Goal: Information Seeking & Learning: Check status

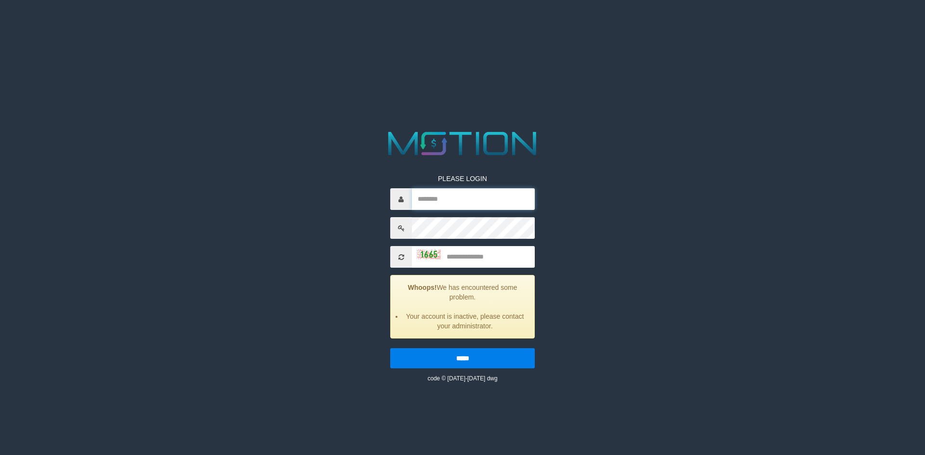
click at [436, 195] on input "text" at bounding box center [473, 199] width 123 height 22
type input "*******"
click at [457, 255] on input "text" at bounding box center [473, 257] width 123 height 22
type input "****"
click at [390, 348] on input "*****" at bounding box center [462, 358] width 144 height 20
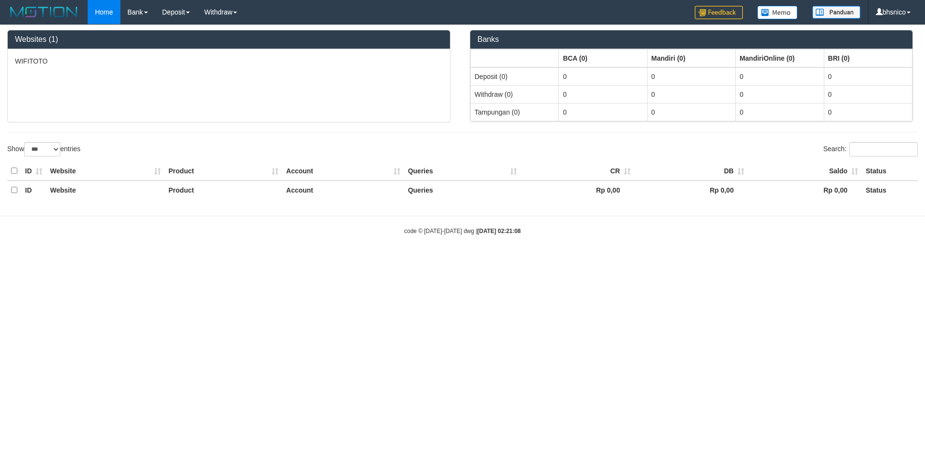
select select "***"
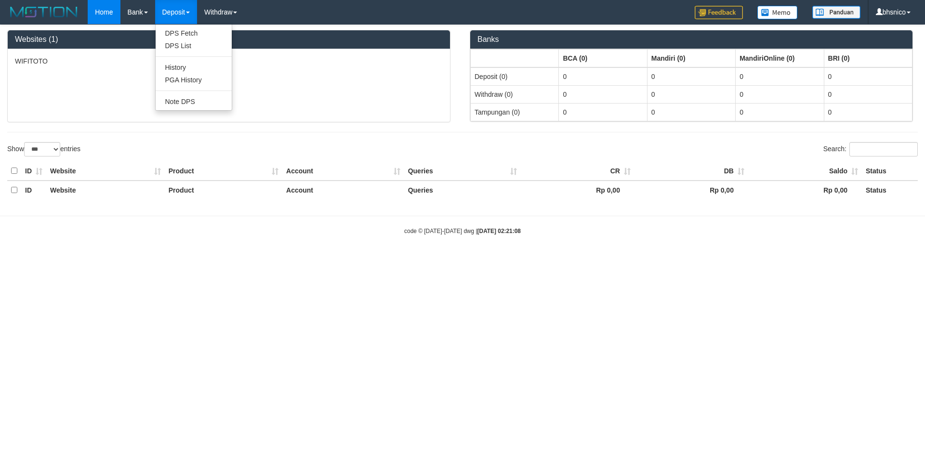
click at [179, 13] on link "Deposit" at bounding box center [176, 12] width 42 height 24
click at [184, 75] on link "PGA History" at bounding box center [194, 80] width 76 height 13
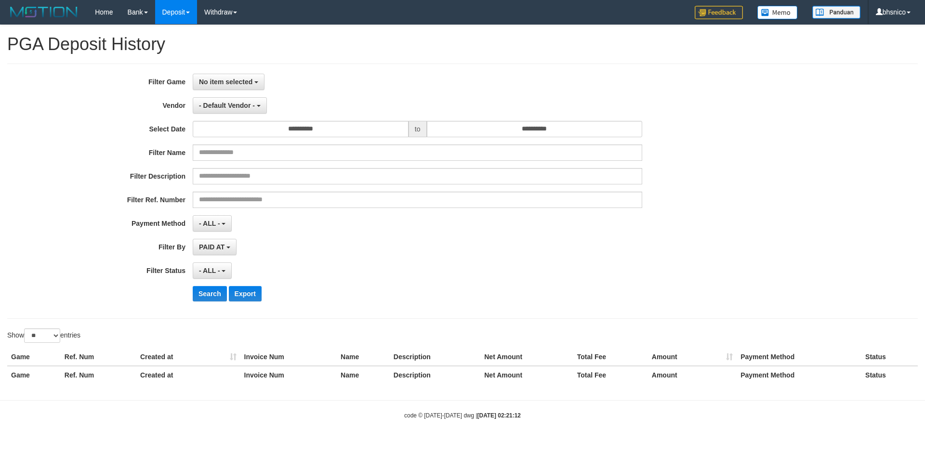
select select
select select "**"
click at [243, 82] on span "No item selected" at bounding box center [225, 82] width 53 height 8
click at [242, 129] on label "[ITOTO] WIFITOTO" at bounding box center [254, 131] width 122 height 14
select select "****"
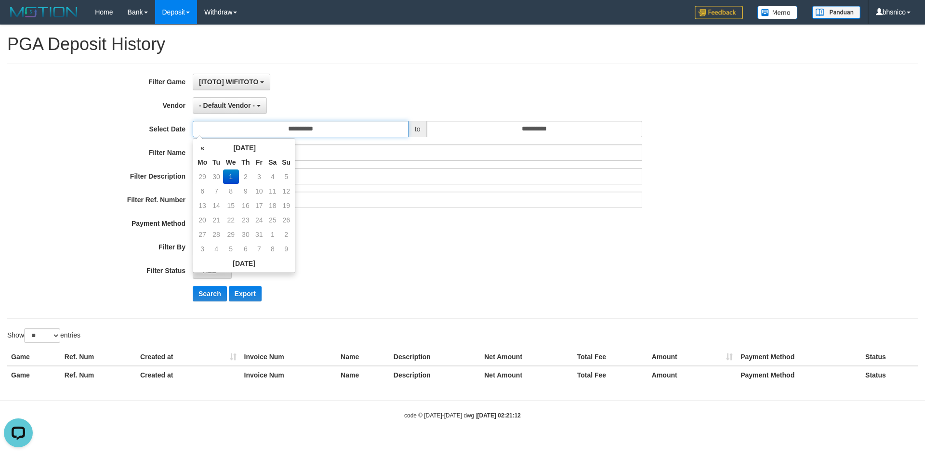
click at [289, 128] on input "**********" at bounding box center [301, 129] width 216 height 16
click at [207, 149] on th "«" at bounding box center [202, 148] width 14 height 14
click at [220, 250] on td "30" at bounding box center [216, 249] width 13 height 14
type input "**********"
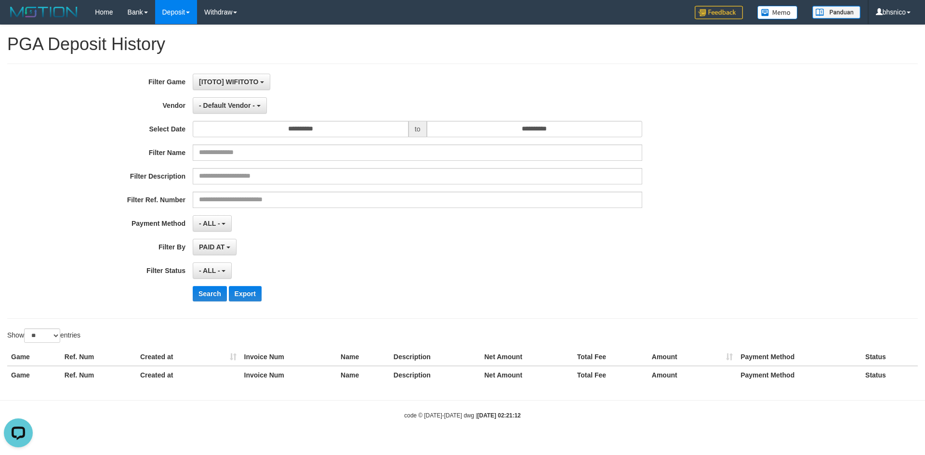
drag, startPoint x: 369, startPoint y: 218, endPoint x: 445, endPoint y: 173, distance: 87.5
click at [369, 219] on div "- ALL - SELECT ALL - ALL - SELECT PAYMENT METHOD Mandiri BNI OVO CIMB BRI MAYBA…" at bounding box center [417, 223] width 449 height 16
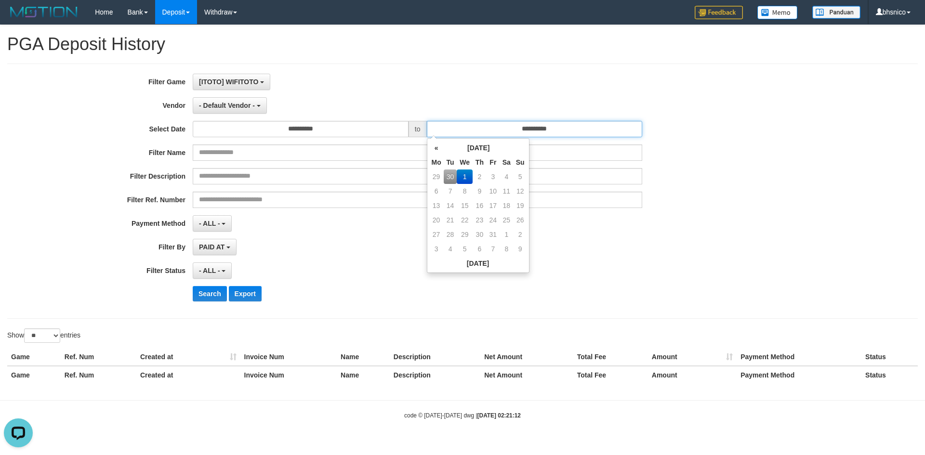
drag, startPoint x: 525, startPoint y: 130, endPoint x: 514, endPoint y: 121, distance: 14.1
click at [525, 130] on input "**********" at bounding box center [535, 129] width 216 height 16
click at [433, 149] on th "«" at bounding box center [436, 148] width 14 height 14
click at [449, 247] on td "30" at bounding box center [450, 249] width 13 height 14
type input "**********"
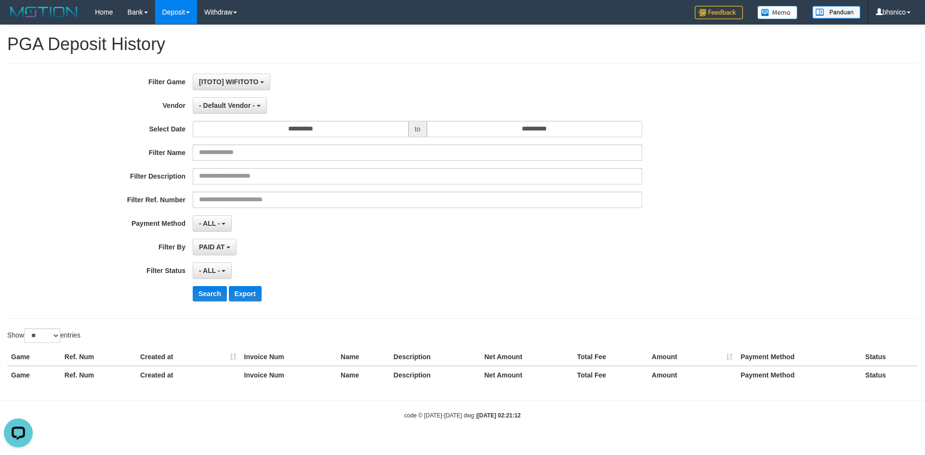
click at [350, 244] on div "PAID AT PAID AT CREATED AT" at bounding box center [417, 247] width 449 height 16
click at [247, 105] on span "- Default Vendor -" at bounding box center [227, 106] width 56 height 8
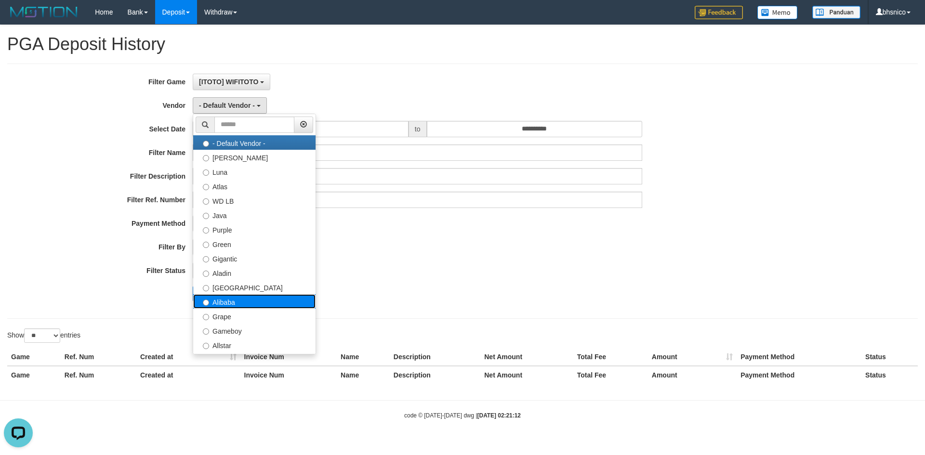
click at [229, 299] on label "Alibaba" at bounding box center [254, 301] width 122 height 14
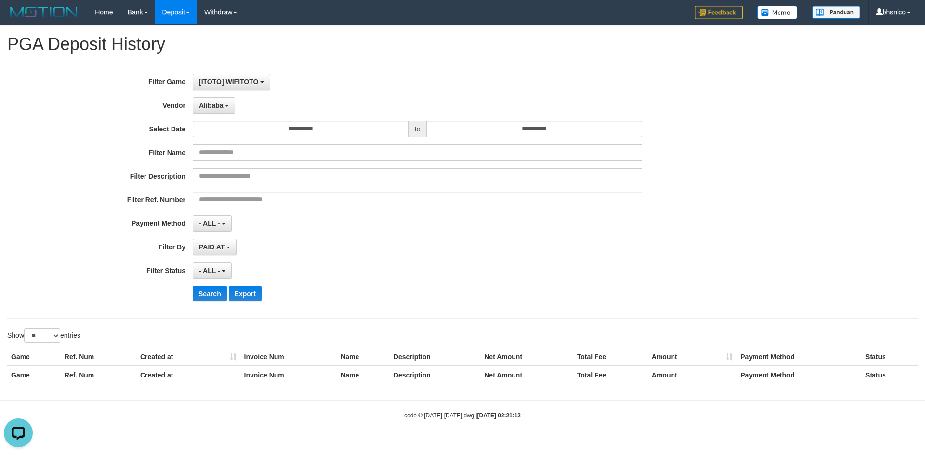
drag, startPoint x: 365, startPoint y: 275, endPoint x: 266, endPoint y: 293, distance: 100.9
click at [359, 275] on div "- ALL - SELECT ALL - ALL - SELECT STATUS PENDING/UNPAID PAID CANCELED EXPIRED" at bounding box center [417, 271] width 449 height 16
drag, startPoint x: 218, startPoint y: 293, endPoint x: 217, endPoint y: 263, distance: 30.8
click at [218, 293] on button "Search" at bounding box center [210, 293] width 34 height 15
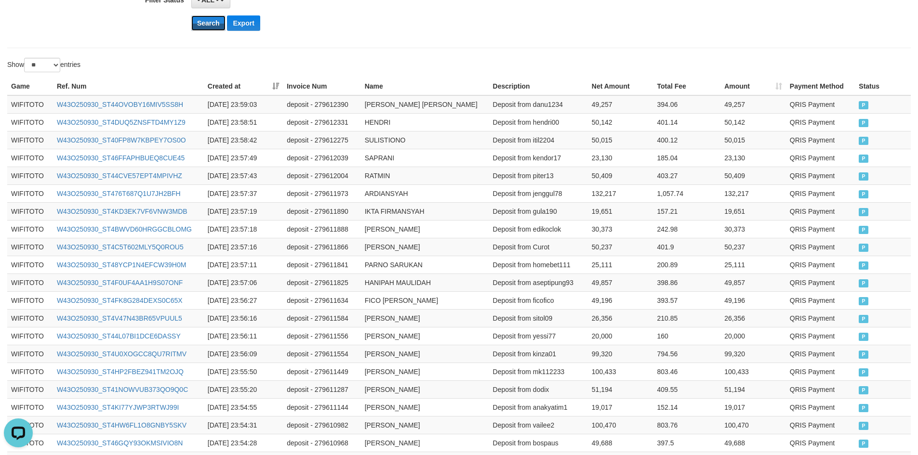
scroll to position [451, 0]
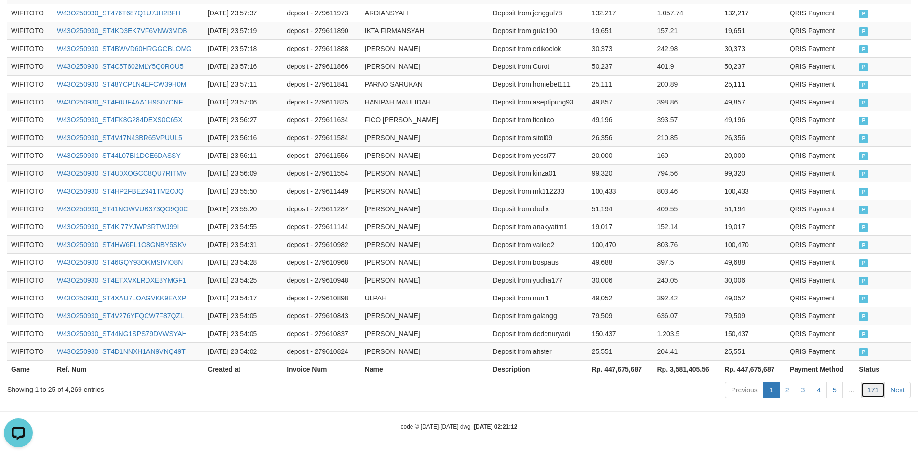
click at [878, 390] on link "171" at bounding box center [873, 390] width 24 height 16
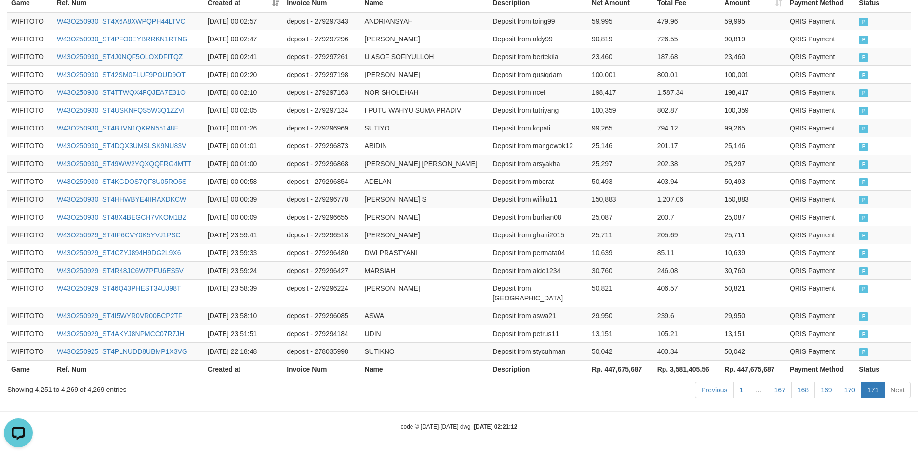
scroll to position [344, 0]
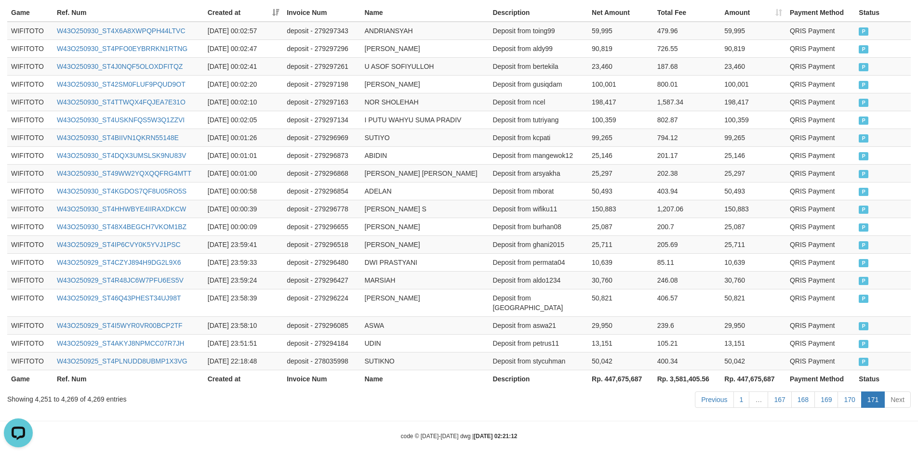
click at [631, 371] on th "Rp. 447,675,687" at bounding box center [621, 379] width 66 height 18
copy th "447,675,687"
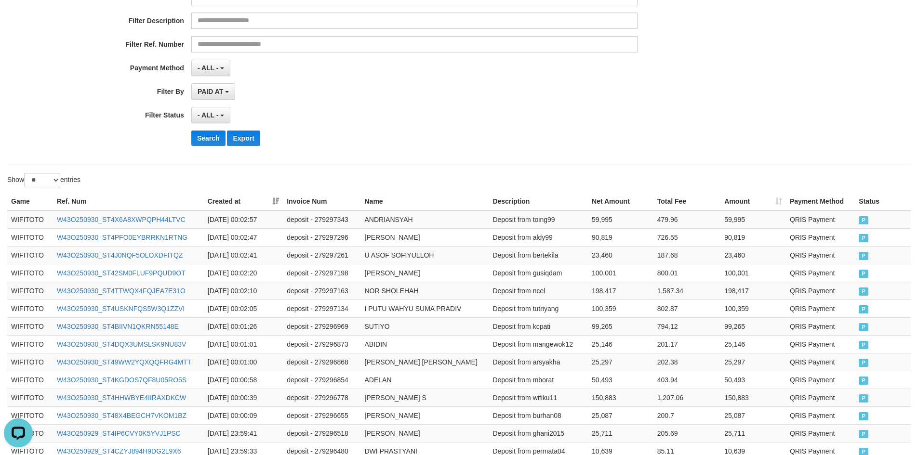
scroll to position [55, 0]
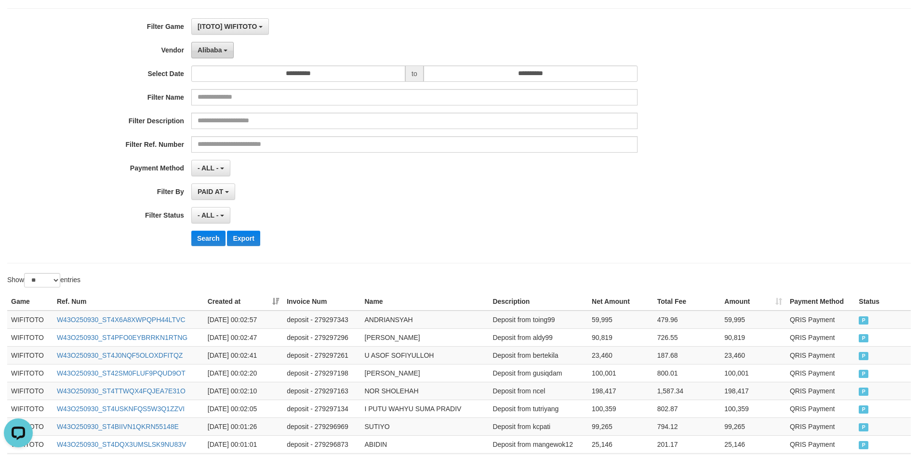
click at [218, 42] on button "Alibaba" at bounding box center [212, 50] width 42 height 16
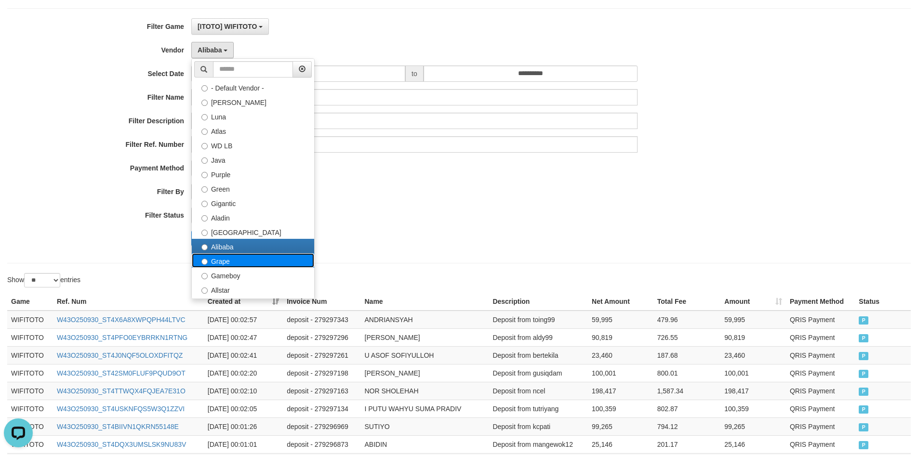
click at [226, 263] on label "Grape" at bounding box center [253, 260] width 122 height 14
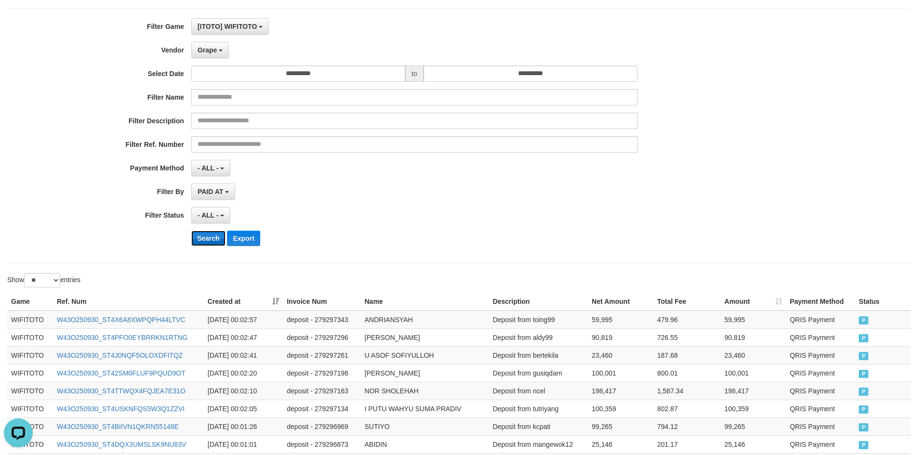
click at [211, 245] on button "Search" at bounding box center [208, 238] width 34 height 15
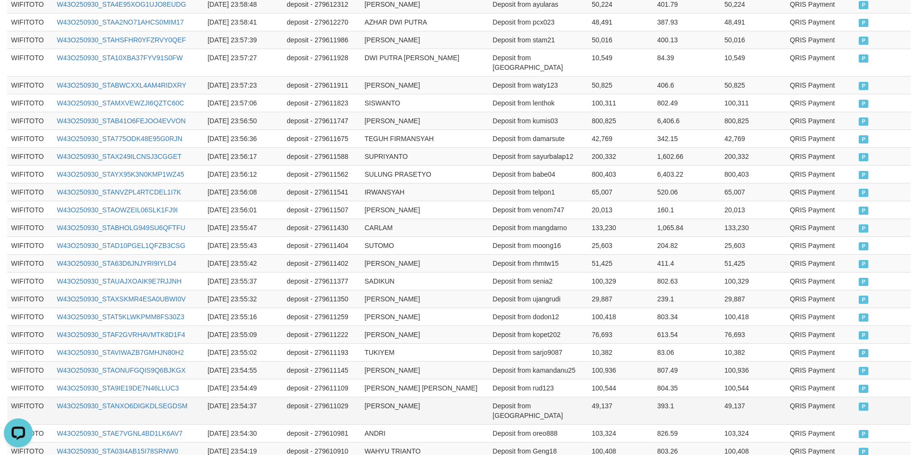
scroll to position [451, 0]
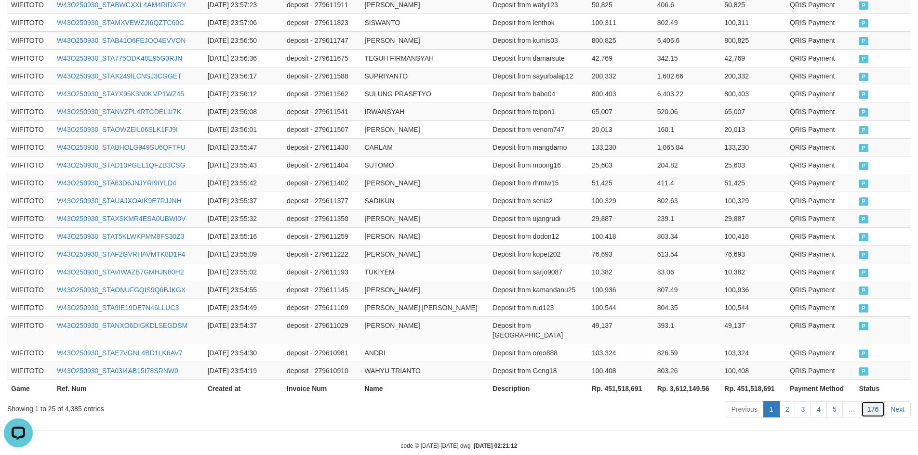
click at [878, 401] on link "176" at bounding box center [873, 409] width 24 height 16
click at [635, 380] on th "Rp. 451,518,691" at bounding box center [621, 389] width 66 height 18
drag, startPoint x: 635, startPoint y: 371, endPoint x: 636, endPoint y: 364, distance: 7.4
click at [635, 380] on th "Rp. 451,518,691" at bounding box center [621, 389] width 66 height 18
copy th "451,518,691"
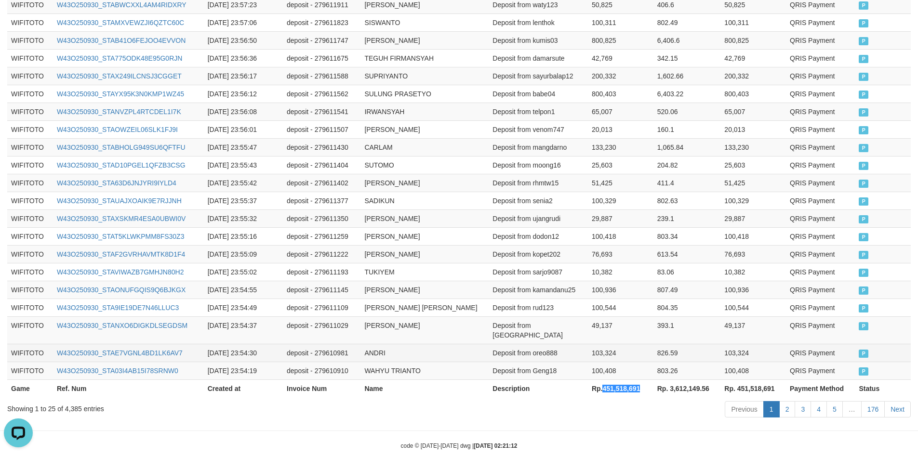
copy th "Rp."
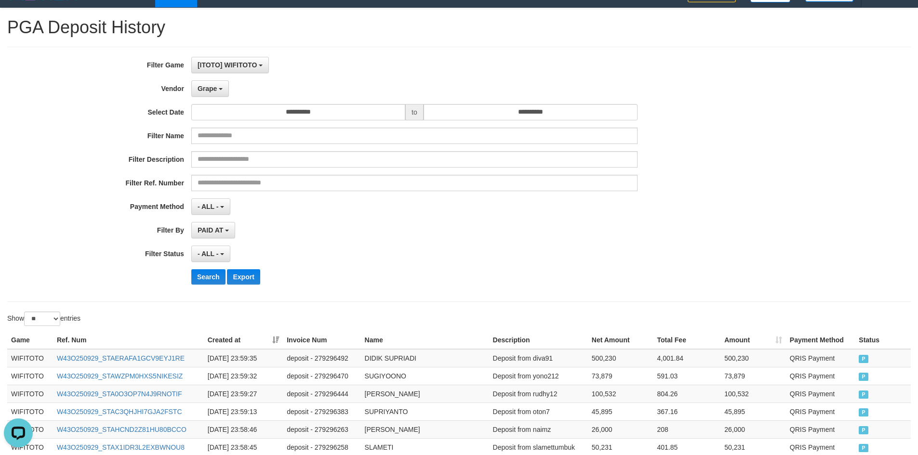
scroll to position [0, 0]
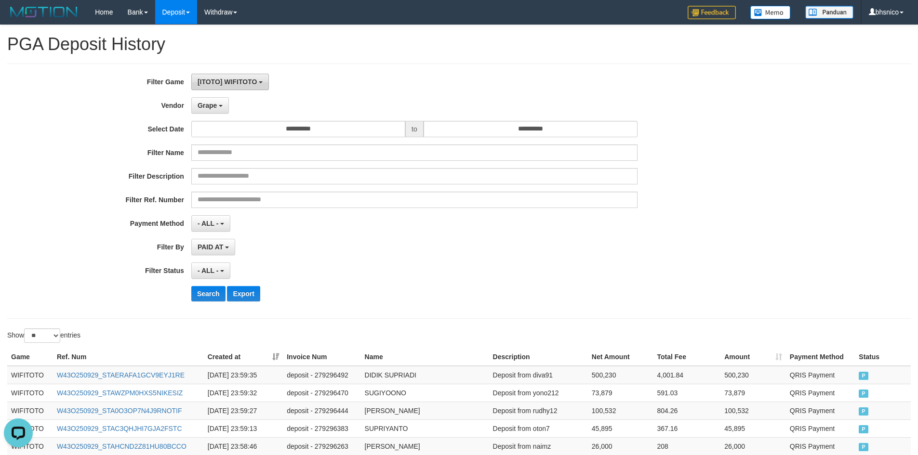
click at [236, 86] on button "[ITOTO] WIFITOTO" at bounding box center [230, 82] width 78 height 16
click at [382, 84] on div "[ITOTO] WIFITOTO SELECT GAME [ITOTO] WIFITOTO" at bounding box center [414, 82] width 446 height 16
click at [227, 107] on button "Grape" at bounding box center [210, 105] width 38 height 16
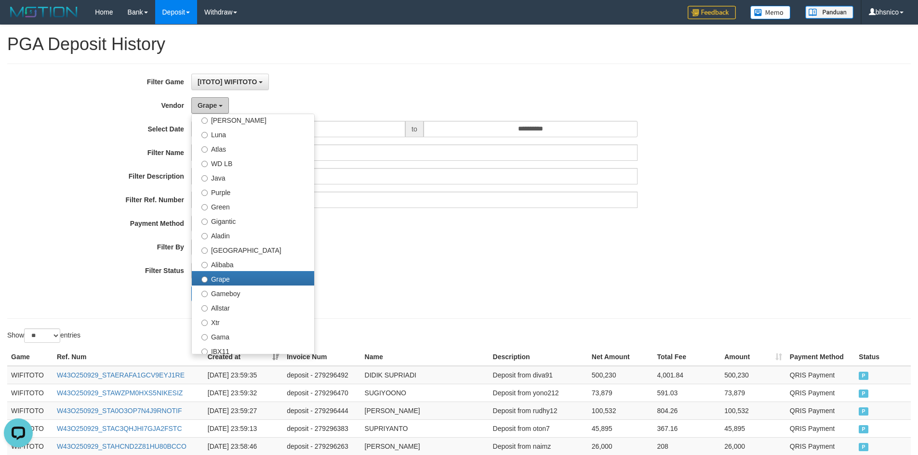
scroll to position [193, 0]
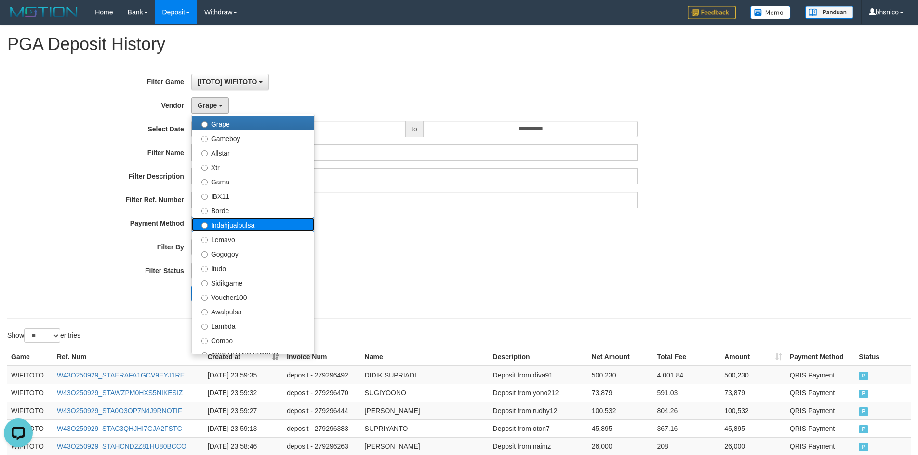
click at [251, 220] on label "Indahjualpulsa" at bounding box center [253, 224] width 122 height 14
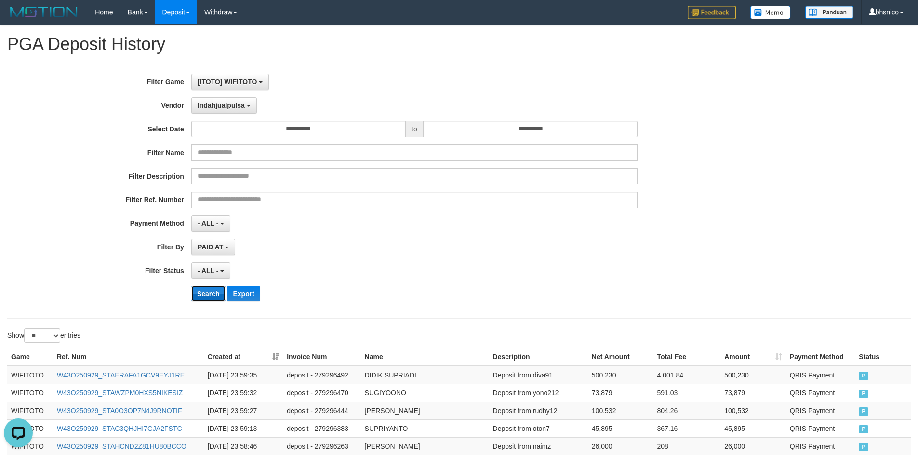
click at [205, 287] on button "Search" at bounding box center [208, 293] width 34 height 15
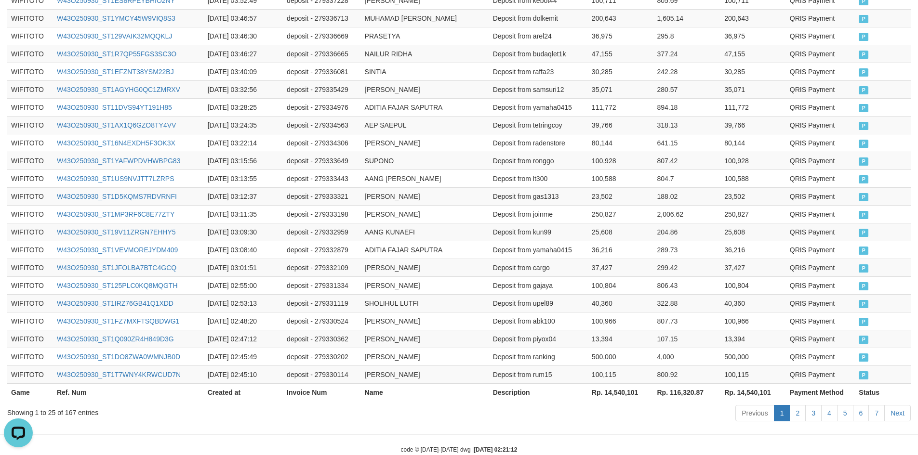
scroll to position [451, 0]
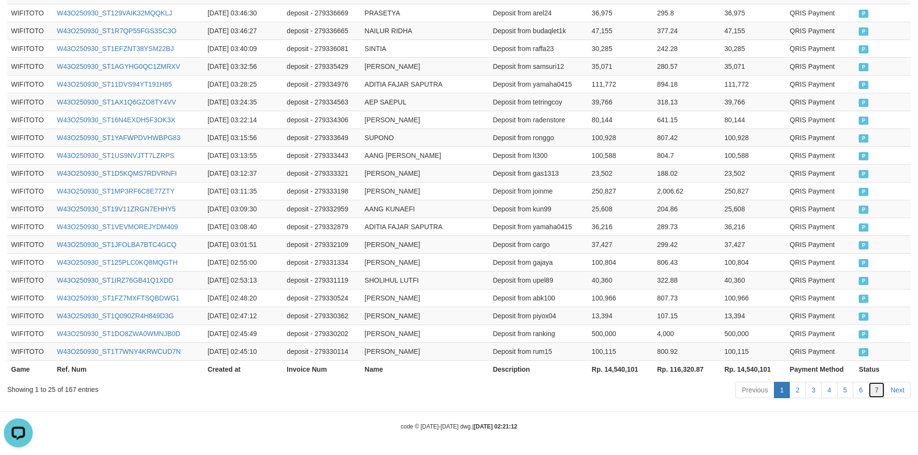
click at [875, 391] on link "7" at bounding box center [876, 390] width 16 height 16
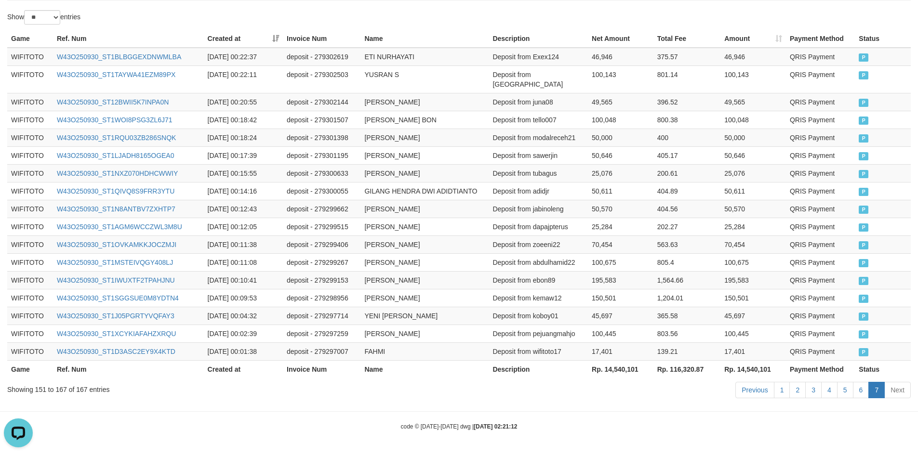
scroll to position [309, 0]
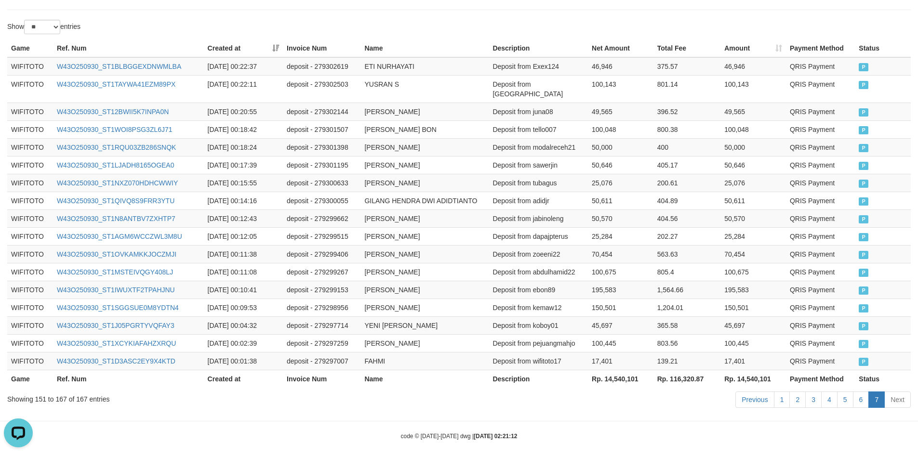
click at [607, 370] on th "Rp. 14,540,101" at bounding box center [621, 379] width 66 height 18
copy th "14,540,101"
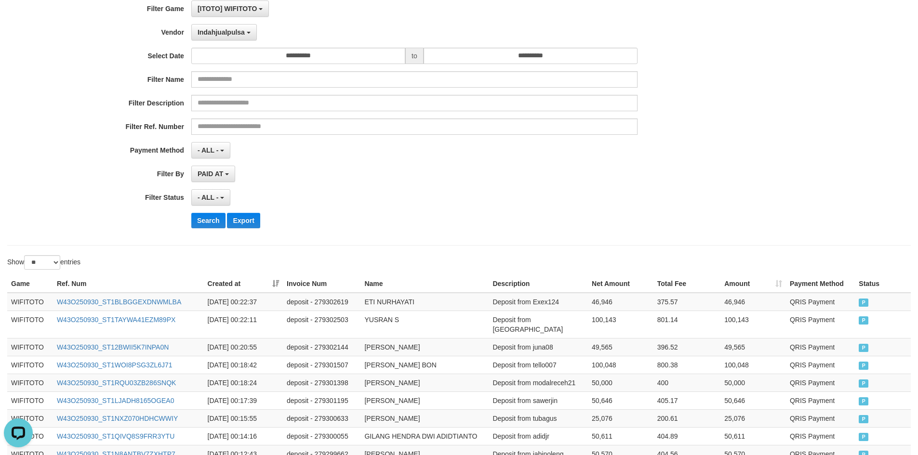
scroll to position [0, 0]
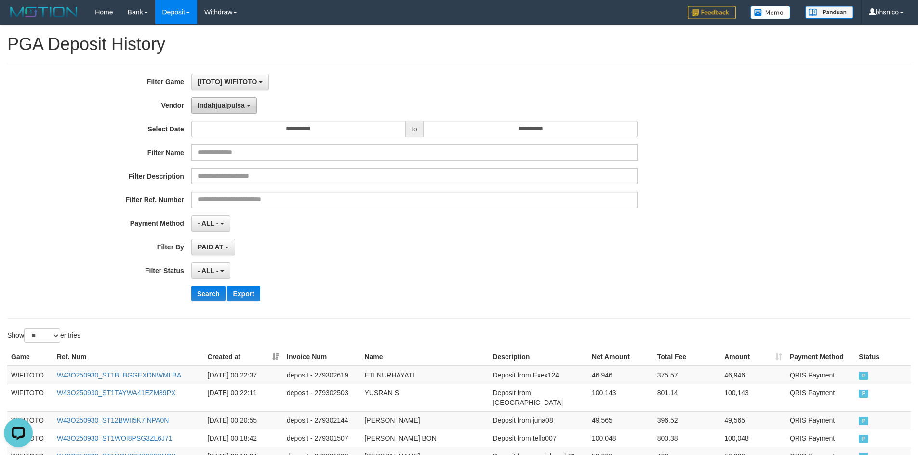
click at [215, 106] on span "Indahjualpulsa" at bounding box center [220, 106] width 47 height 8
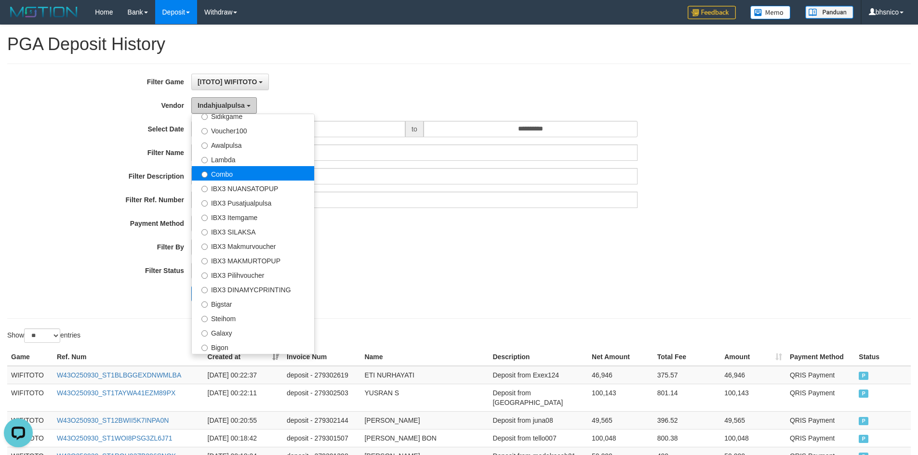
scroll to position [263, 0]
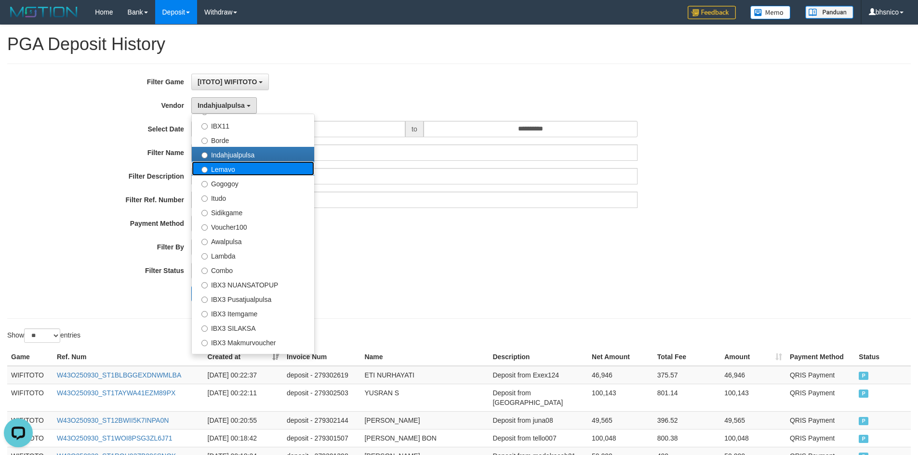
click at [250, 172] on label "Lemavo" at bounding box center [253, 168] width 122 height 14
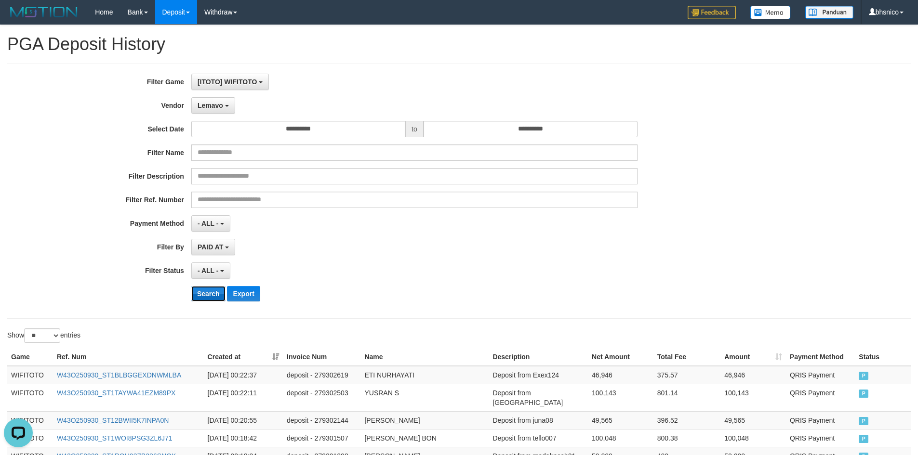
click at [203, 290] on button "Search" at bounding box center [208, 293] width 34 height 15
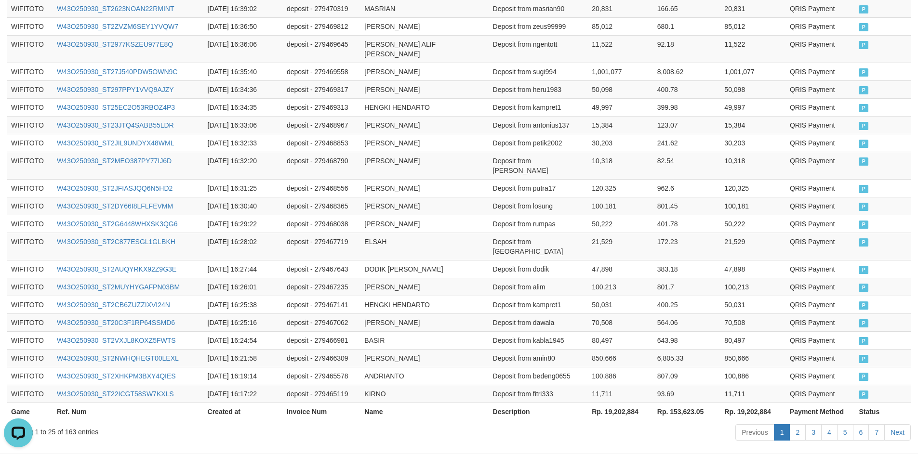
scroll to position [451, 0]
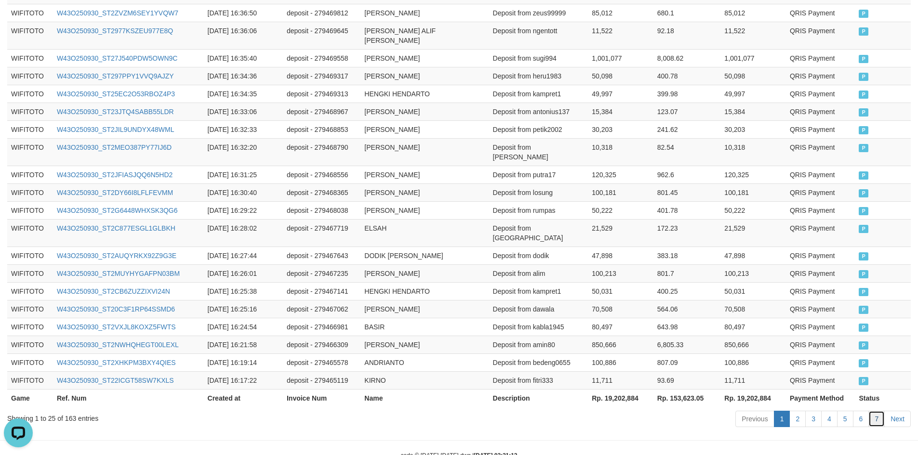
click at [880, 411] on link "7" at bounding box center [876, 419] width 16 height 16
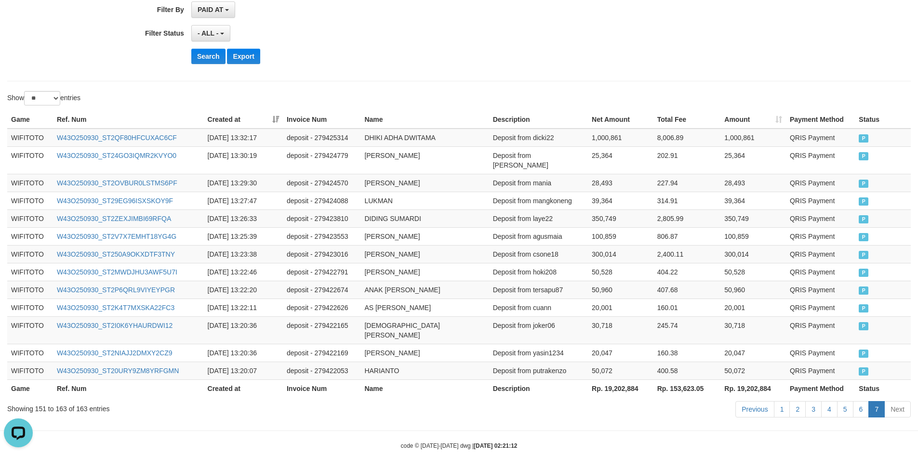
click at [618, 380] on th "Rp. 19,202,884" at bounding box center [621, 389] width 66 height 18
drag, startPoint x: 618, startPoint y: 367, endPoint x: 623, endPoint y: 364, distance: 5.9
click at [618, 380] on th "Rp. 19,202,884" at bounding box center [621, 389] width 66 height 18
copy th "Rp."
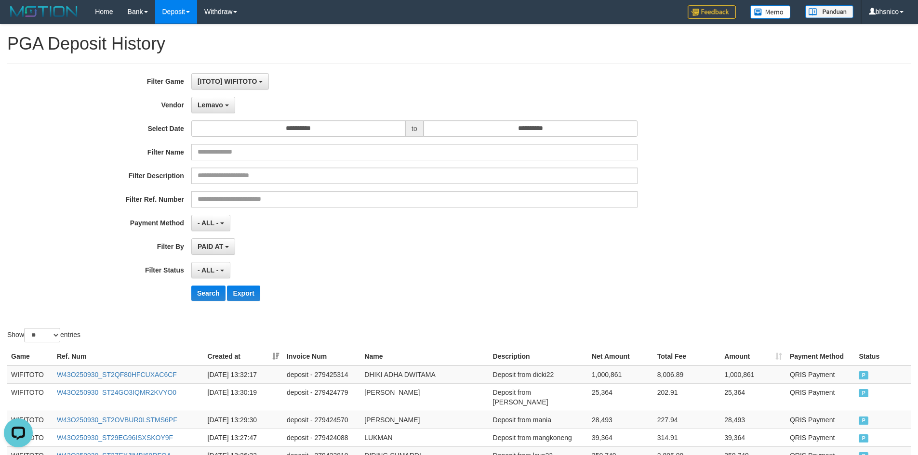
scroll to position [0, 0]
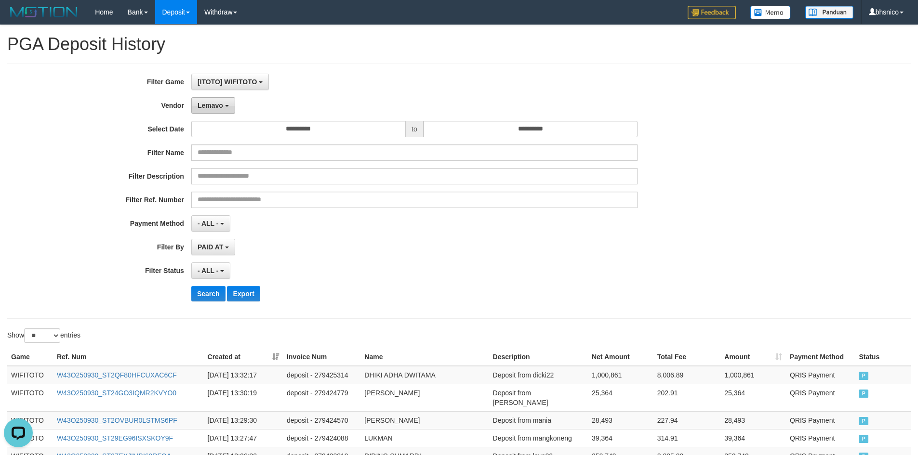
click at [228, 100] on button "Lemavo" at bounding box center [213, 105] width 44 height 16
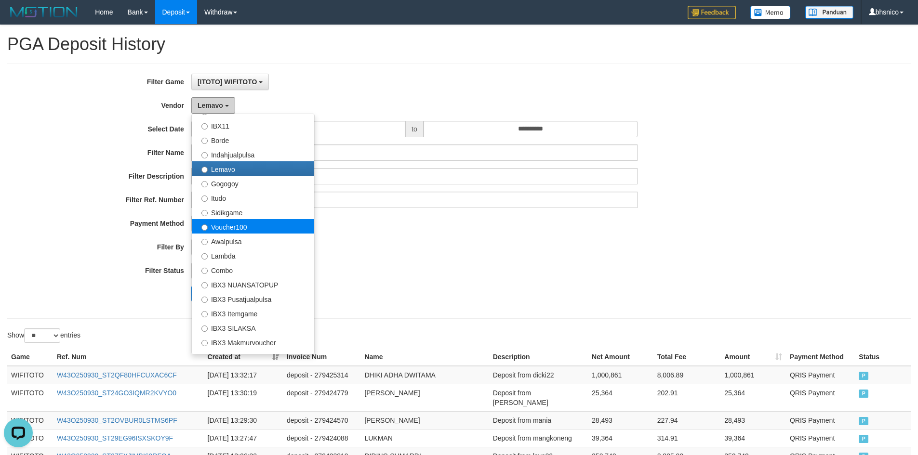
scroll to position [359, 0]
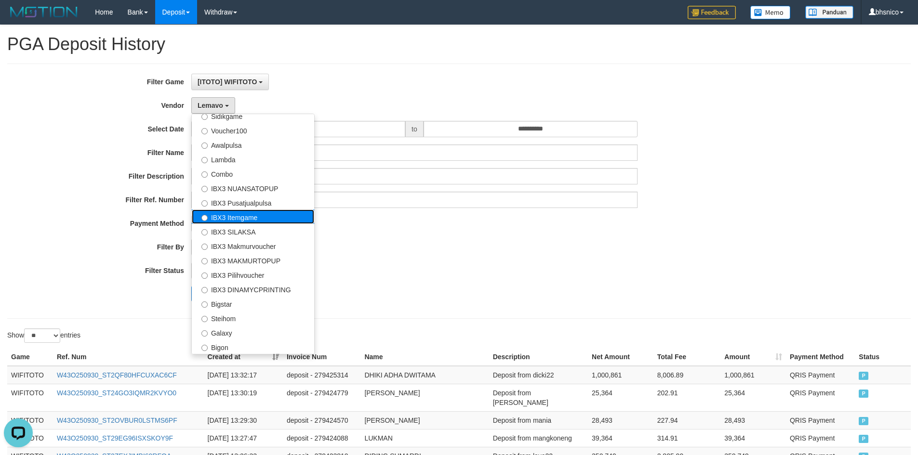
click at [254, 216] on label "IBX3 Itemgame" at bounding box center [253, 217] width 122 height 14
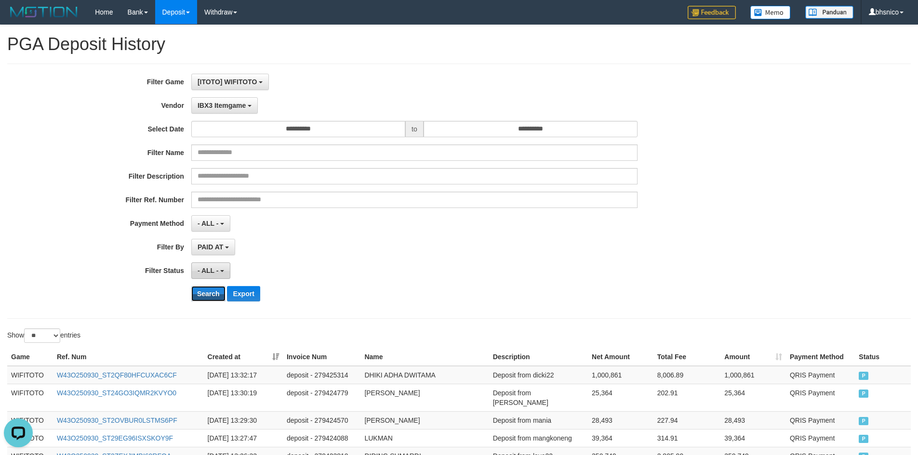
drag, startPoint x: 212, startPoint y: 293, endPoint x: 197, endPoint y: 266, distance: 31.3
click at [210, 293] on button "Search" at bounding box center [208, 293] width 34 height 15
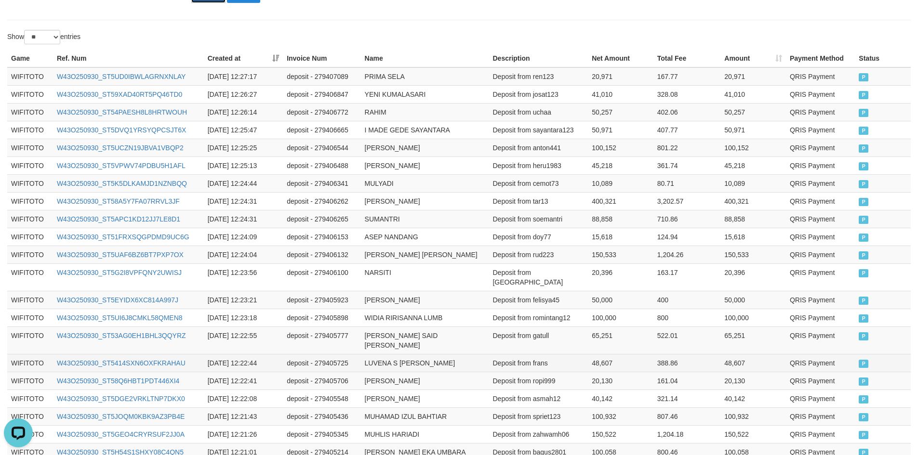
scroll to position [451, 0]
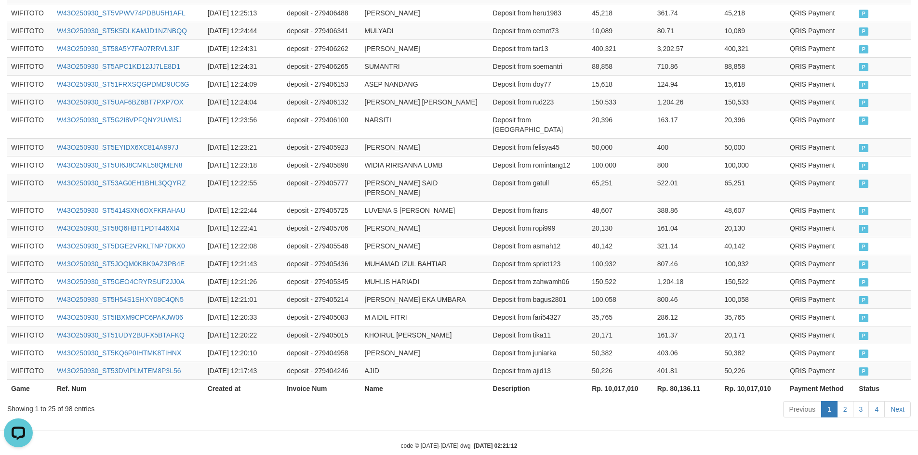
click at [632, 380] on th "Rp. 10,017,010" at bounding box center [621, 389] width 66 height 18
click at [875, 401] on link "4" at bounding box center [876, 409] width 16 height 16
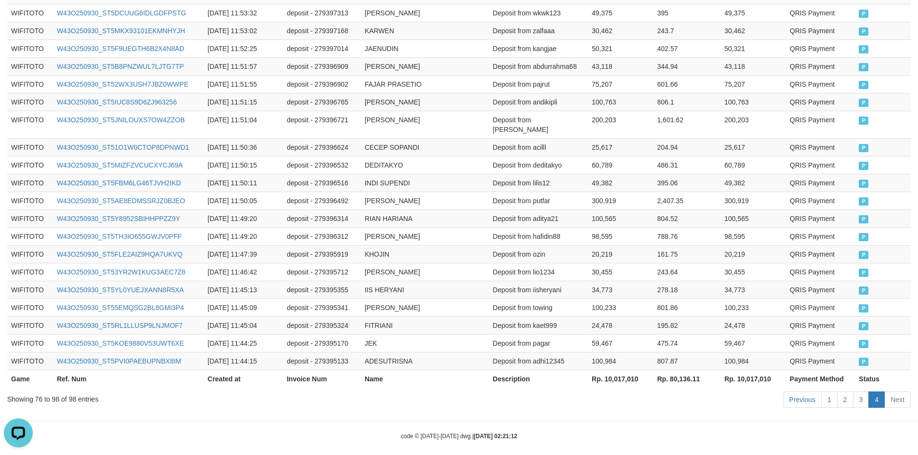
click at [622, 373] on th "Rp. 10,017,010" at bounding box center [621, 379] width 66 height 18
copy th "10,017,010"
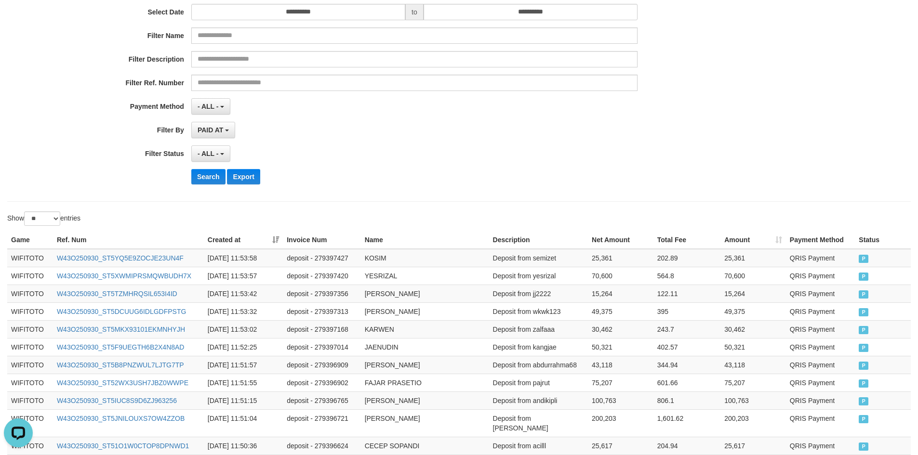
scroll to position [30, 0]
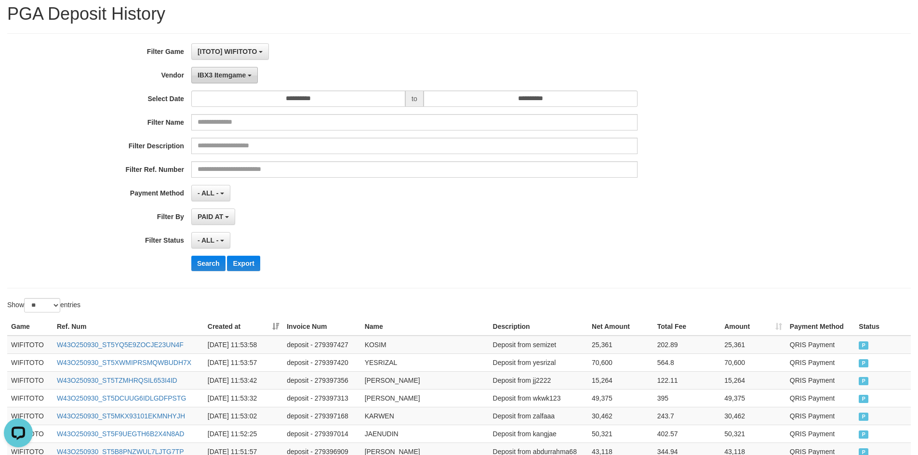
click at [223, 73] on span "IBX3 Itemgame" at bounding box center [221, 75] width 48 height 8
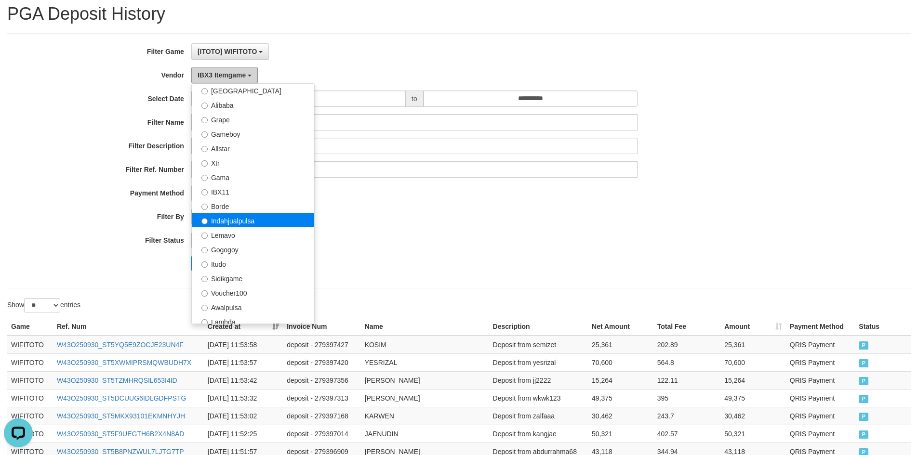
scroll to position [70, 0]
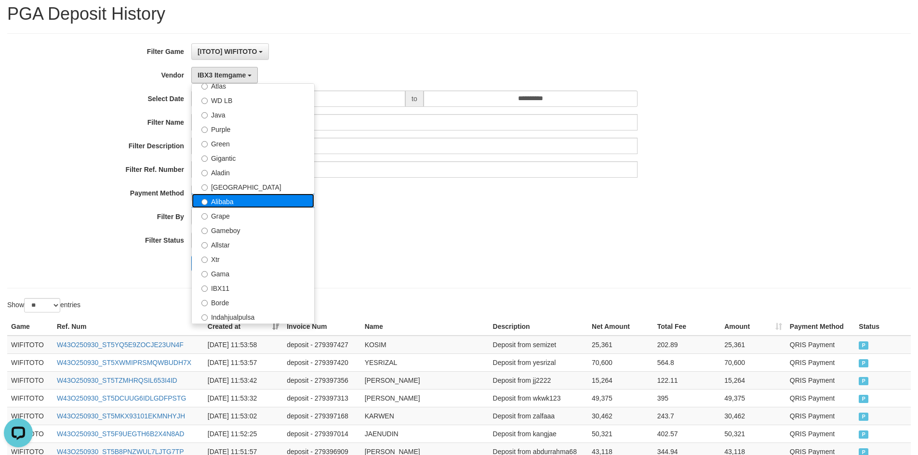
click at [236, 202] on label "Alibaba" at bounding box center [253, 201] width 122 height 14
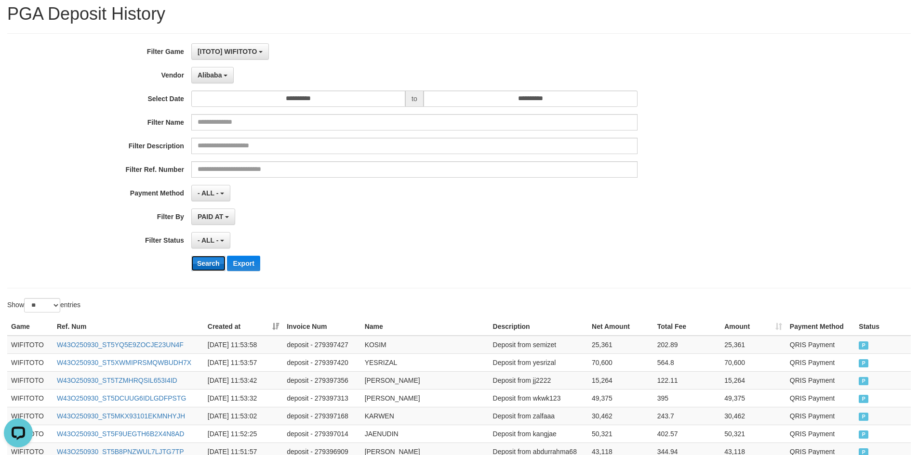
click at [203, 258] on button "Search" at bounding box center [208, 263] width 34 height 15
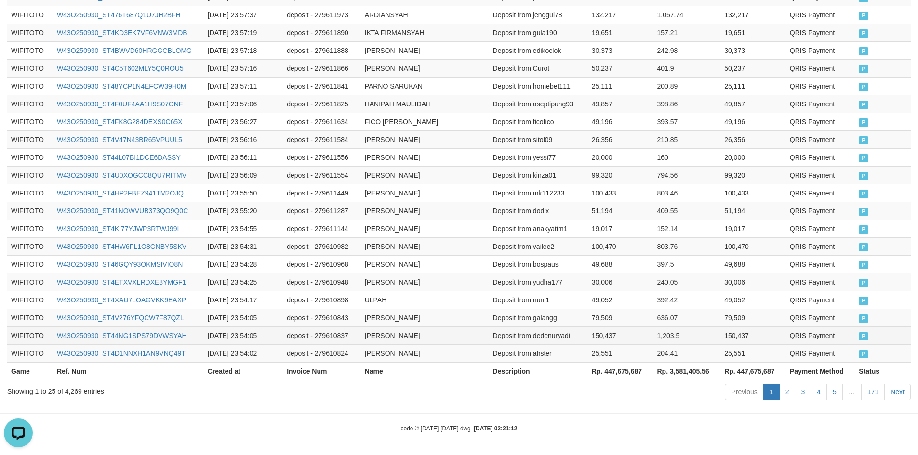
scroll to position [451, 0]
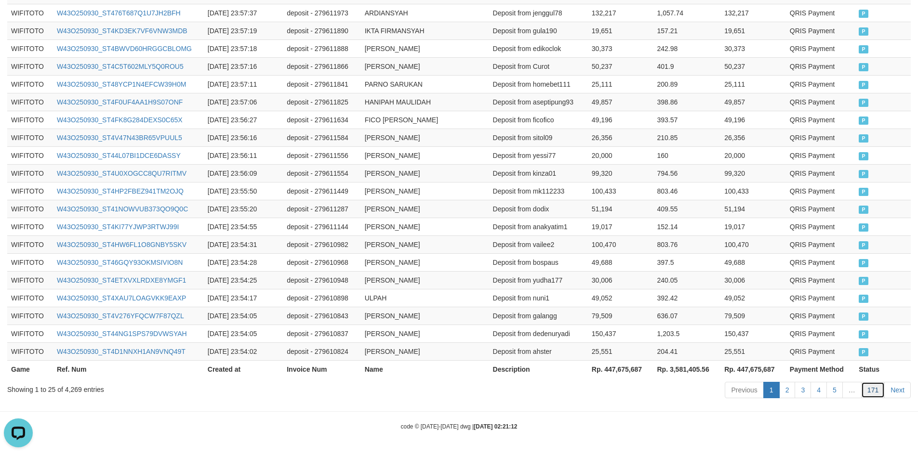
click at [881, 390] on link "171" at bounding box center [873, 390] width 24 height 16
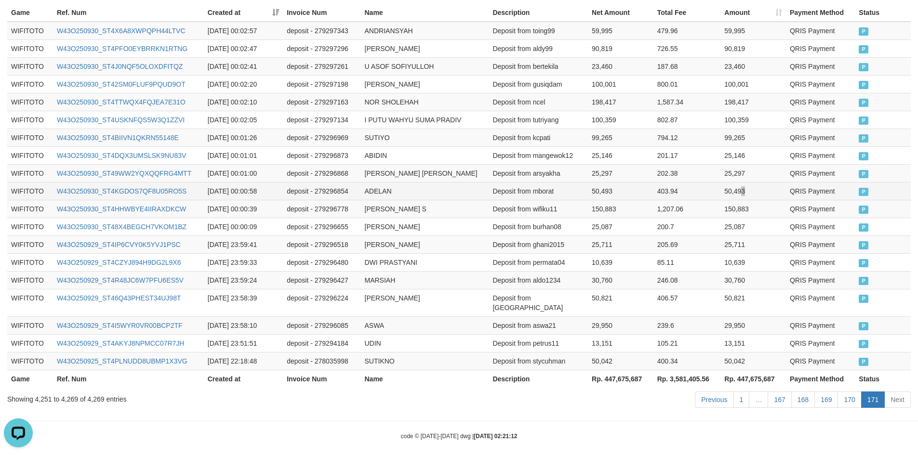
drag, startPoint x: 743, startPoint y: 184, endPoint x: 755, endPoint y: 183, distance: 12.1
click at [745, 184] on td "50,493" at bounding box center [753, 191] width 66 height 18
click at [513, 133] on td "Deposit from kcpati" at bounding box center [537, 138] width 99 height 18
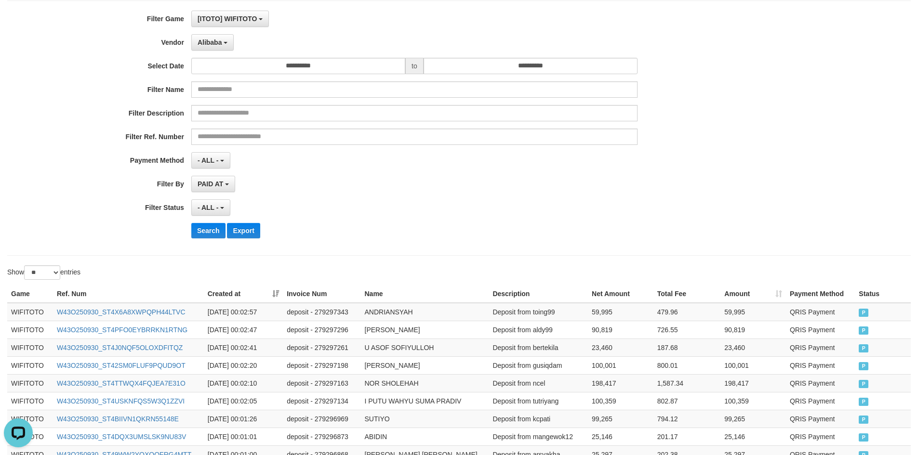
scroll to position [0, 0]
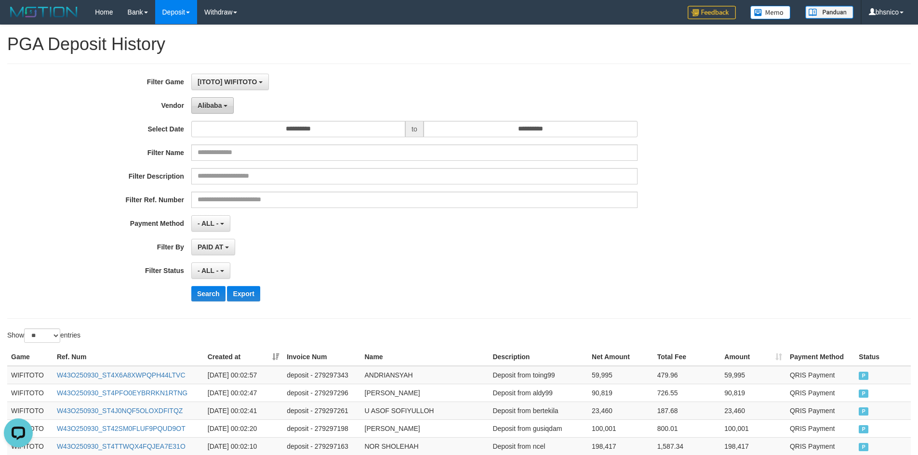
click at [214, 105] on span "Alibaba" at bounding box center [209, 106] width 25 height 8
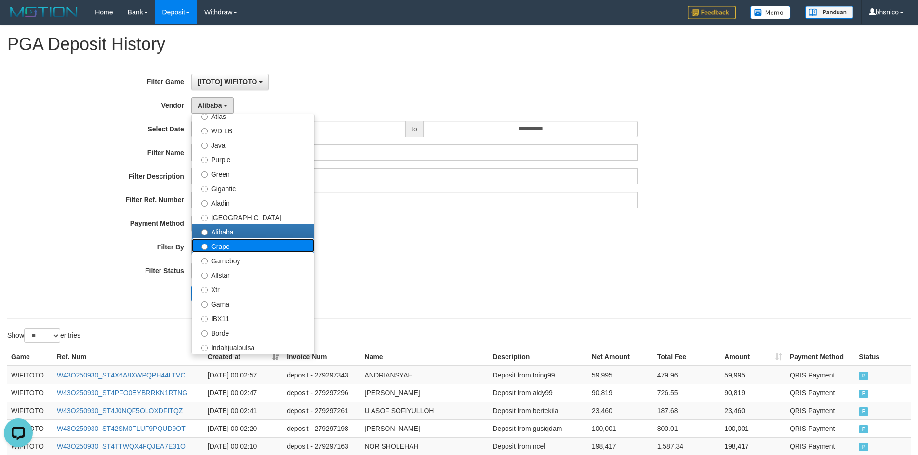
click at [247, 241] on label "Grape" at bounding box center [253, 245] width 122 height 14
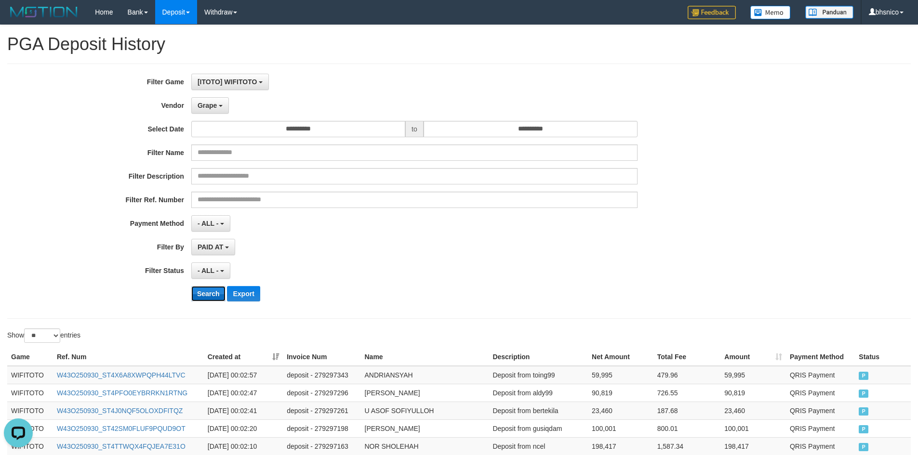
click at [208, 289] on button "Search" at bounding box center [208, 293] width 34 height 15
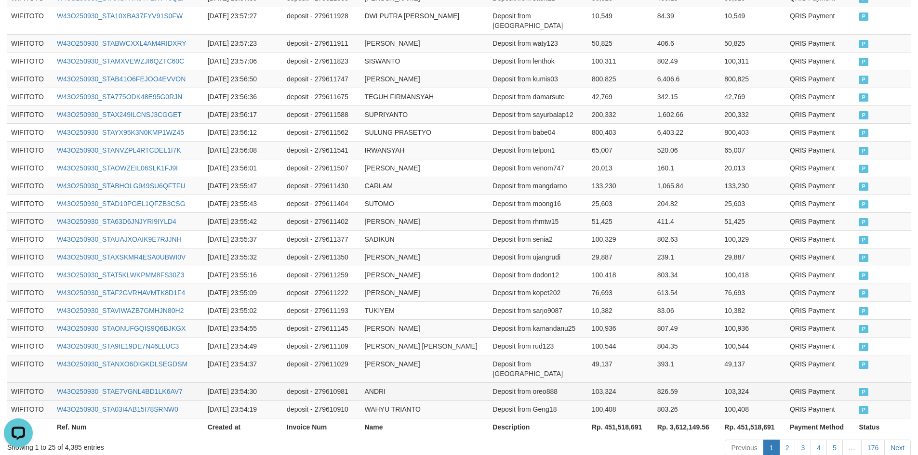
scroll to position [451, 0]
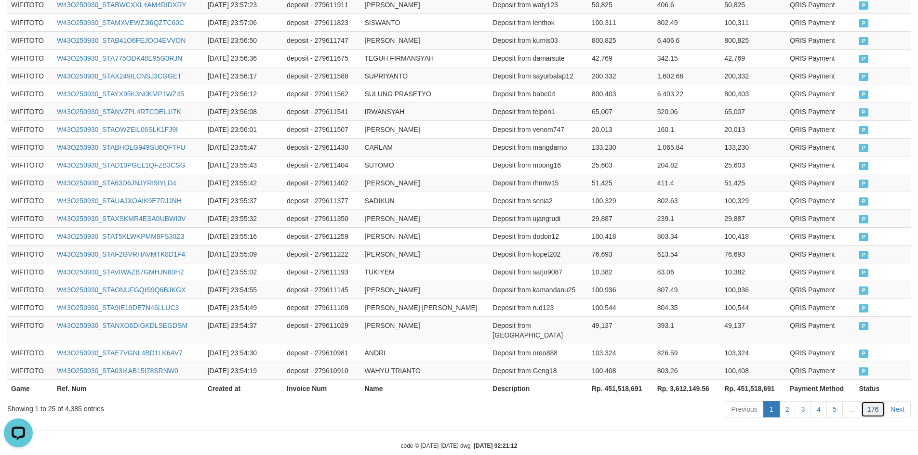
click at [880, 401] on link "176" at bounding box center [873, 409] width 24 height 16
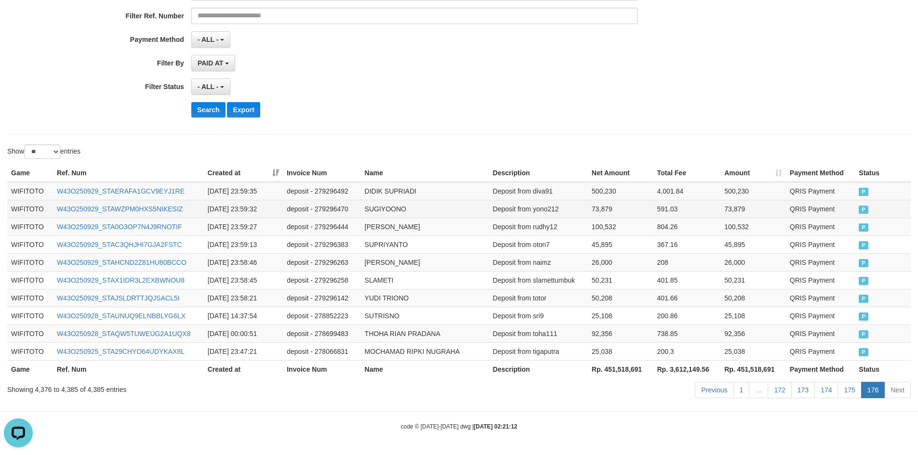
drag, startPoint x: 700, startPoint y: 209, endPoint x: 709, endPoint y: 206, distance: 8.9
click at [701, 210] on td "591.03" at bounding box center [686, 209] width 67 height 18
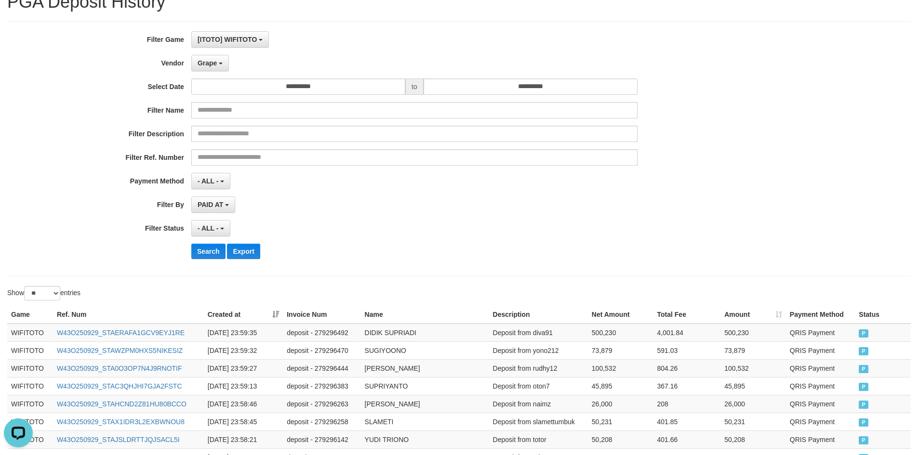
scroll to position [0, 0]
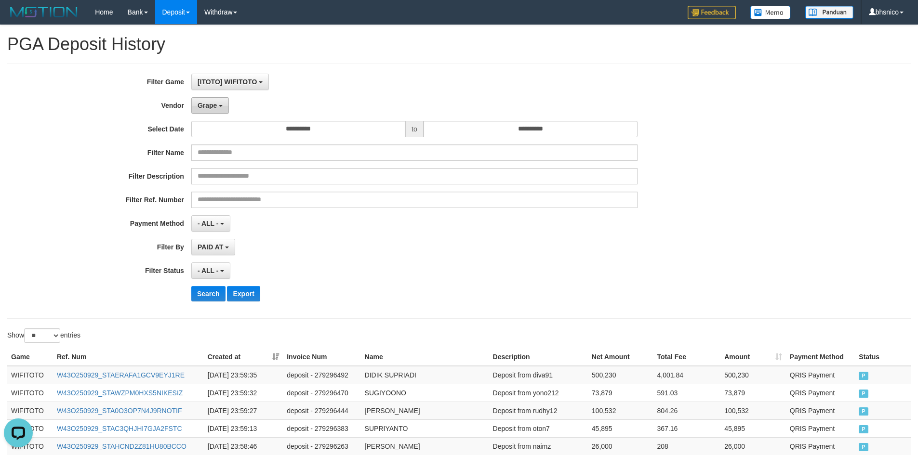
click at [216, 103] on span "Grape" at bounding box center [206, 106] width 19 height 8
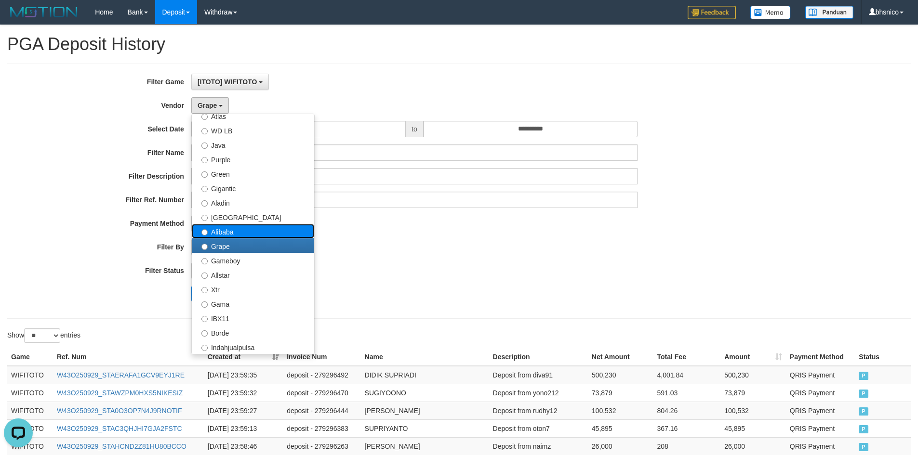
click at [254, 230] on label "Alibaba" at bounding box center [253, 231] width 122 height 14
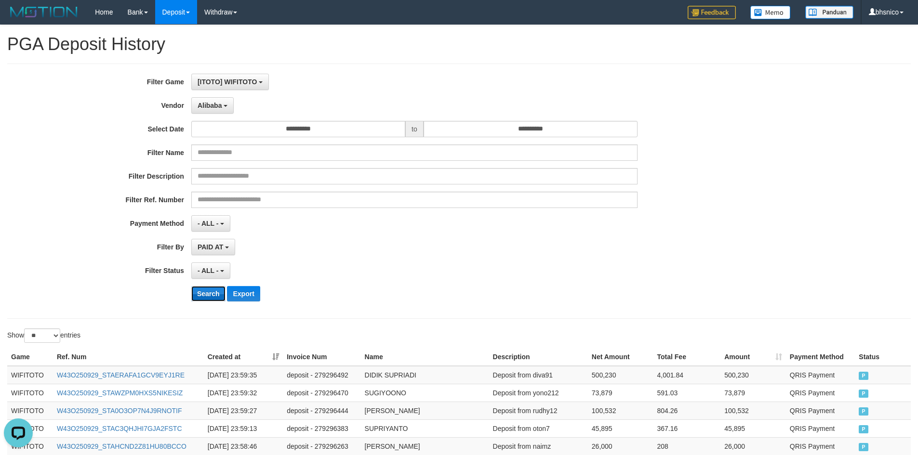
click at [205, 300] on button "Search" at bounding box center [208, 293] width 34 height 15
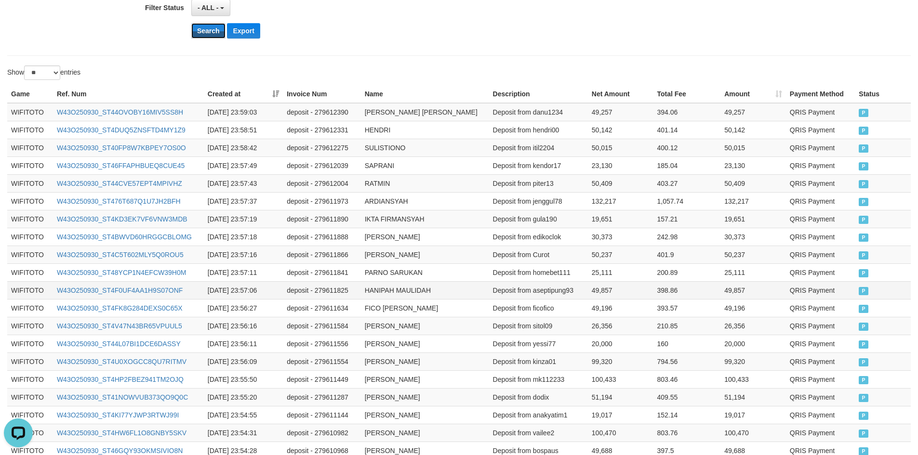
scroll to position [451, 0]
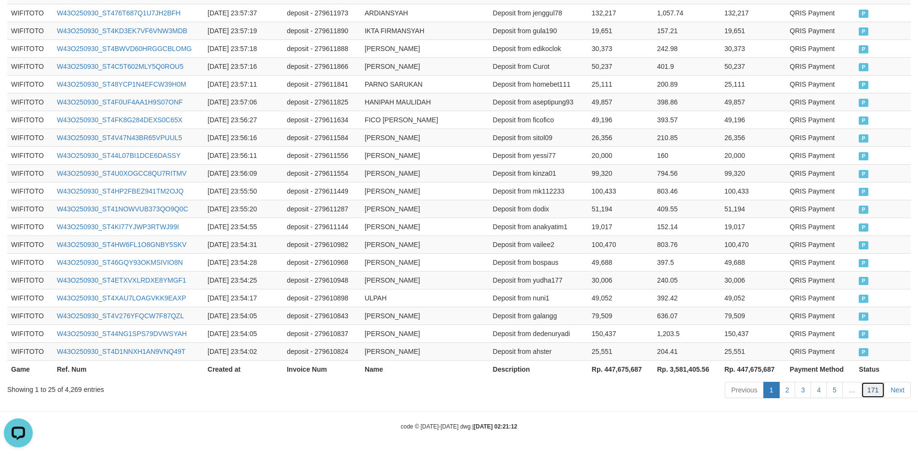
click at [876, 388] on link "171" at bounding box center [873, 390] width 24 height 16
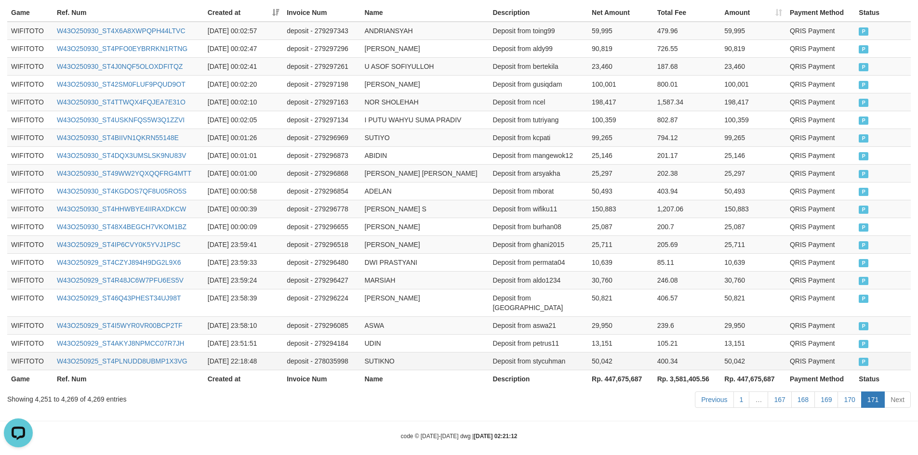
click at [602, 352] on td "50,042" at bounding box center [621, 361] width 66 height 18
drag, startPoint x: 602, startPoint y: 351, endPoint x: 603, endPoint y: 342, distance: 8.3
click at [601, 352] on td "50,042" at bounding box center [621, 361] width 66 height 18
copy td "50,042"
copy tr "50,042"
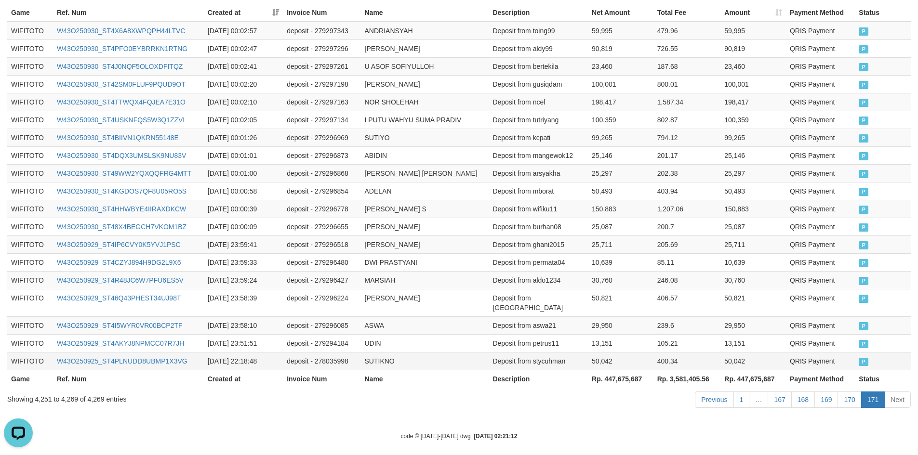
click at [542, 352] on td "Deposit from stycuhman" at bounding box center [537, 361] width 99 height 18
copy td "stycuhman"
click at [183, 359] on td "W43O250925_ST4PLNUDD8UBMP1X3VG" at bounding box center [128, 361] width 151 height 18
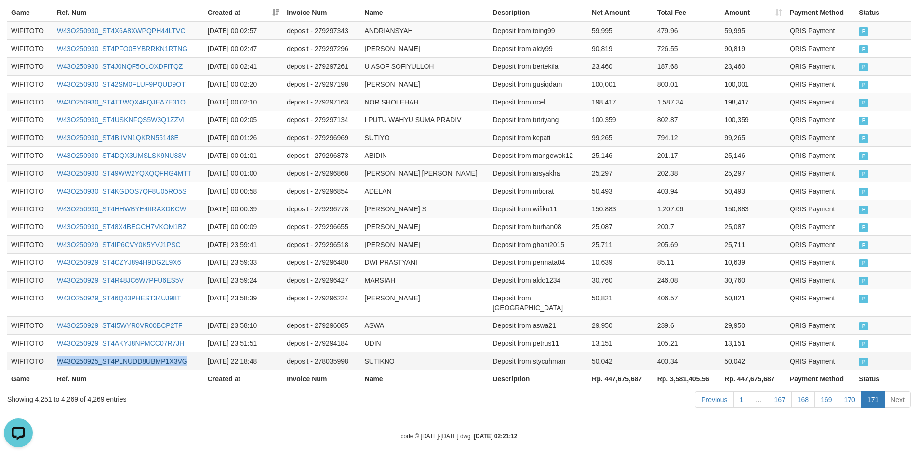
copy link "W43O250925_ST4PLNUDD8UBMP1X3VG"
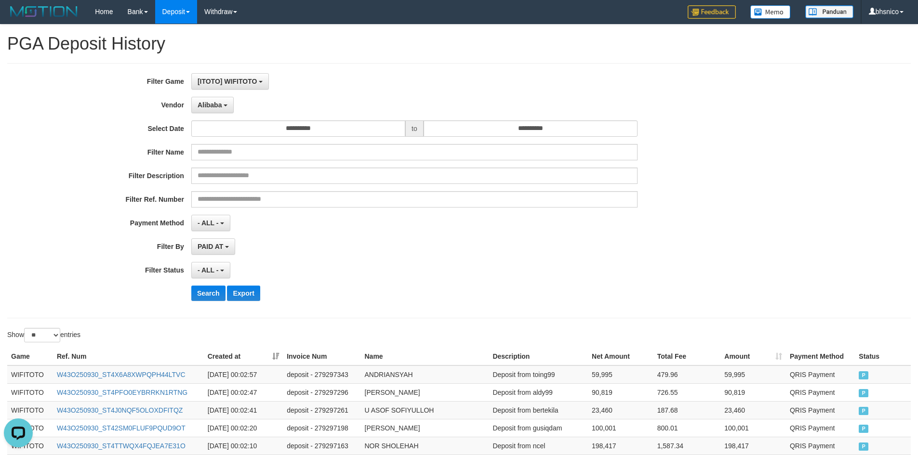
scroll to position [0, 0]
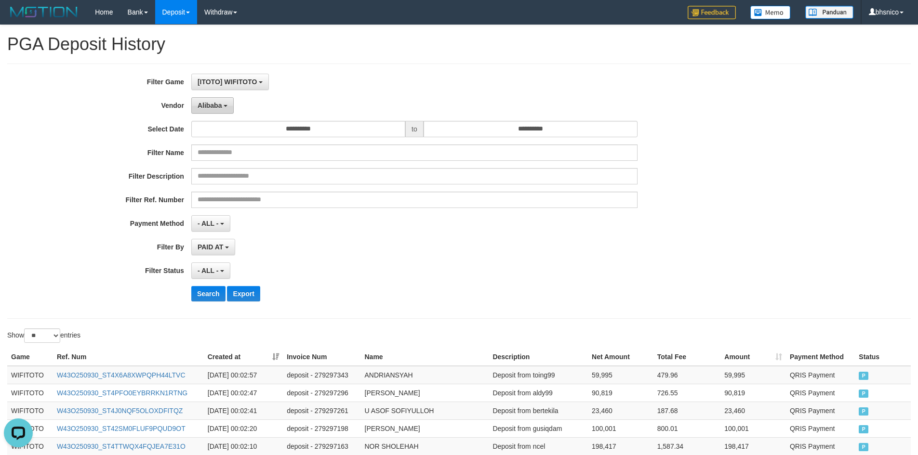
drag, startPoint x: 211, startPoint y: 107, endPoint x: 209, endPoint y: 97, distance: 10.9
click at [211, 107] on span "Alibaba" at bounding box center [209, 106] width 25 height 8
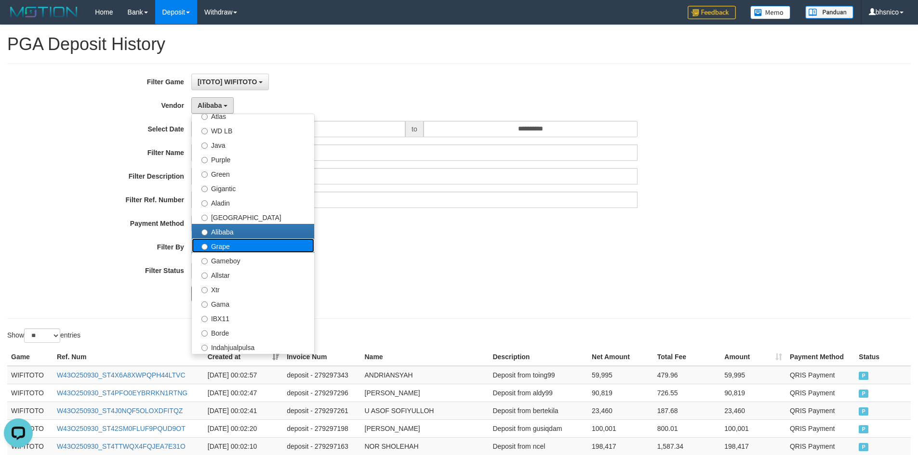
click at [250, 246] on label "Grape" at bounding box center [253, 245] width 122 height 14
select select "**********"
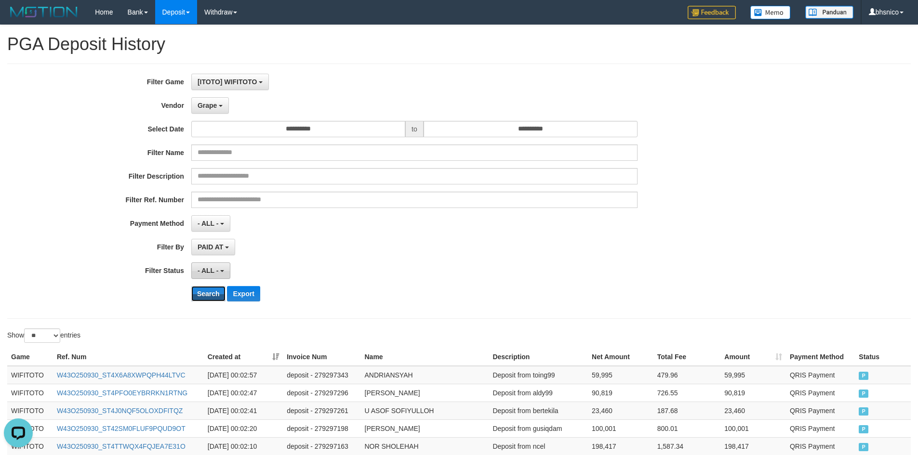
drag, startPoint x: 209, startPoint y: 295, endPoint x: 203, endPoint y: 264, distance: 31.4
click at [209, 292] on button "Search" at bounding box center [208, 293] width 34 height 15
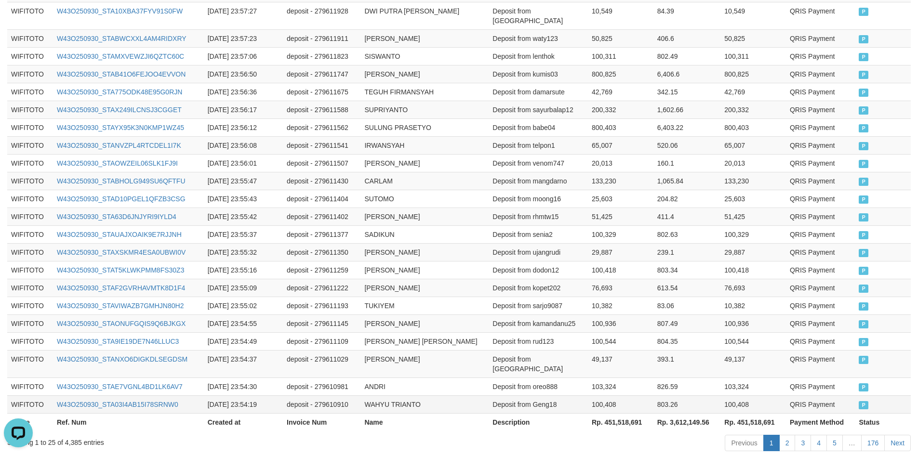
scroll to position [451, 0]
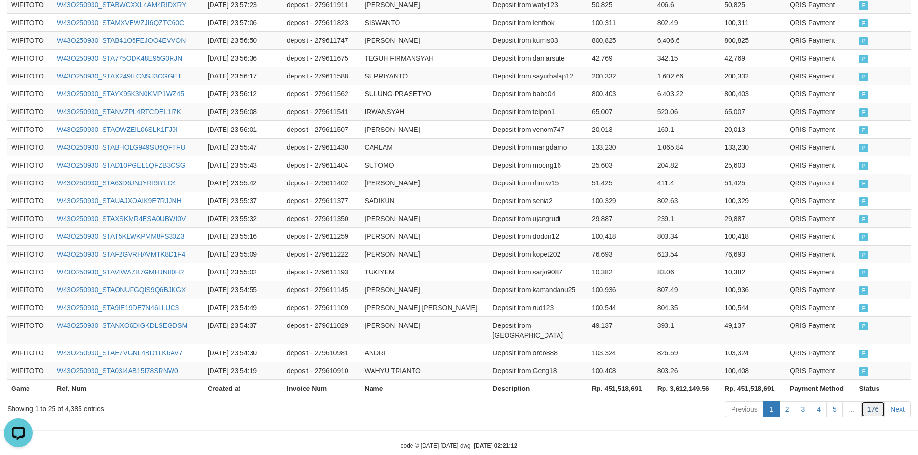
click at [882, 401] on link "176" at bounding box center [873, 409] width 24 height 16
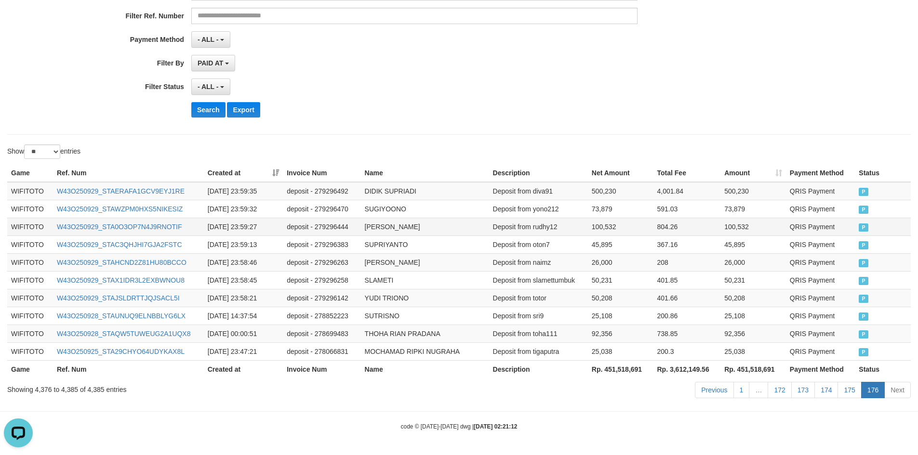
click at [679, 222] on td "804.26" at bounding box center [686, 227] width 67 height 18
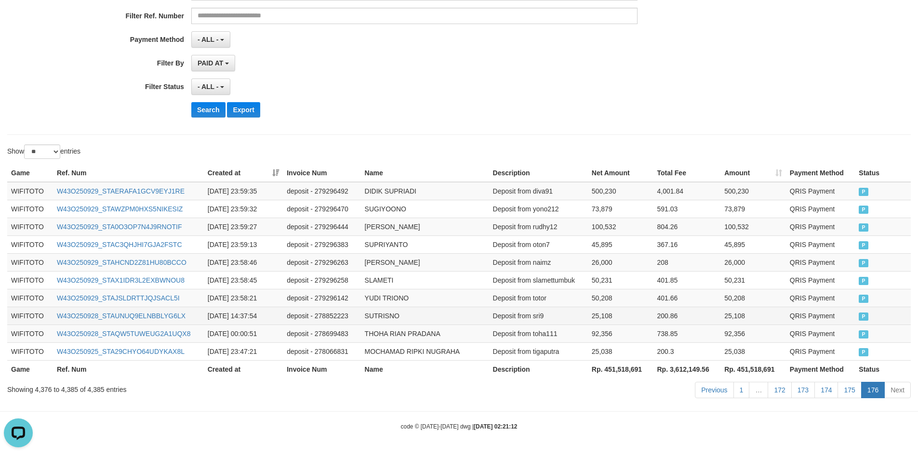
click at [540, 315] on td "Deposit from sri9" at bounding box center [538, 316] width 99 height 18
click at [187, 321] on td "W43O250928_STAUNUQ9ELNBBLYG6LX" at bounding box center [128, 316] width 151 height 18
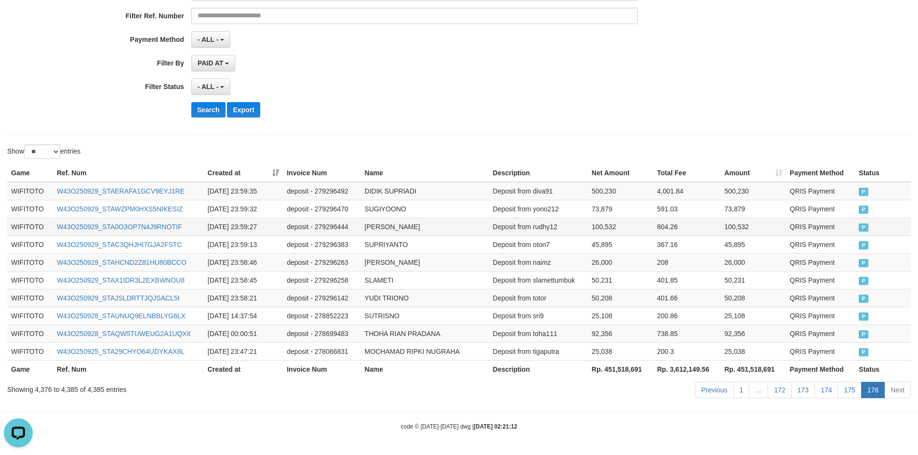
drag, startPoint x: 769, startPoint y: 238, endPoint x: 775, endPoint y: 235, distance: 6.7
click at [769, 238] on td "45,895" at bounding box center [753, 245] width 66 height 18
click at [194, 339] on td "W43O250928_STAQW5TUWEUG2A1UQX8" at bounding box center [128, 334] width 151 height 18
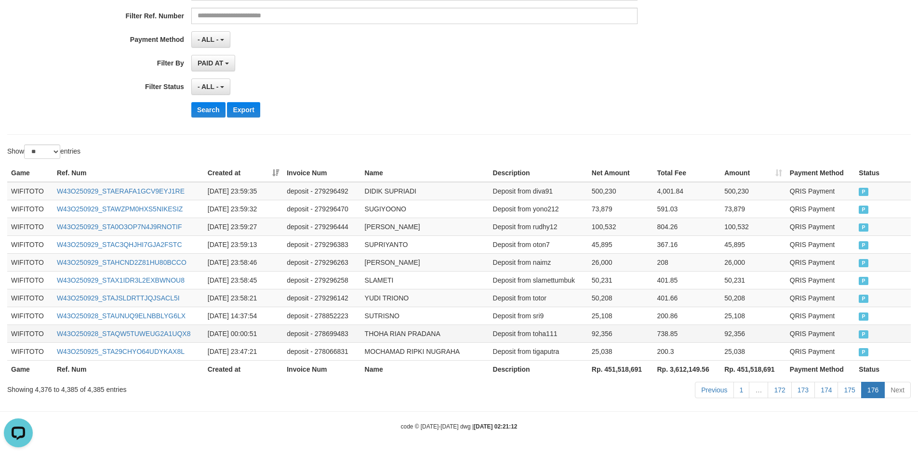
click at [550, 335] on td "Deposit from toha111" at bounding box center [538, 334] width 99 height 18
click at [770, 214] on td "73,879" at bounding box center [753, 209] width 66 height 18
click at [182, 359] on td "W43O250925_STA29CHYO64UDYKAX8L" at bounding box center [128, 351] width 151 height 18
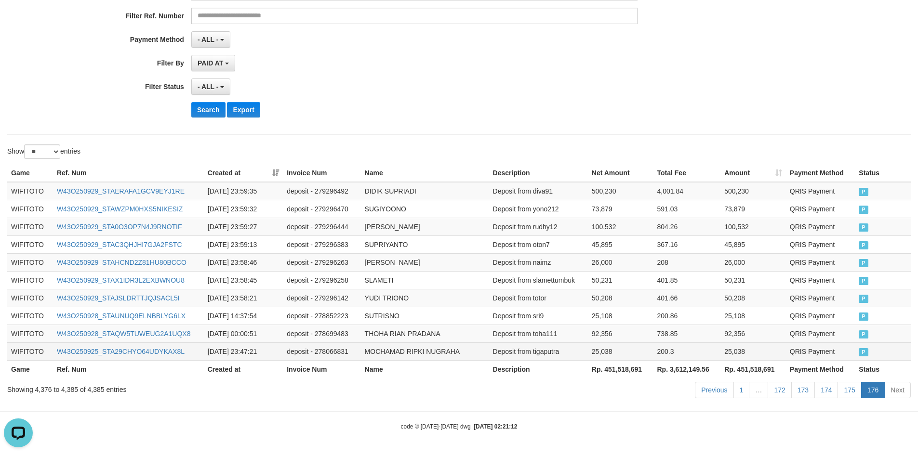
click at [543, 357] on td "Deposit from tigaputra" at bounding box center [538, 351] width 99 height 18
